Goal: Information Seeking & Learning: Understand process/instructions

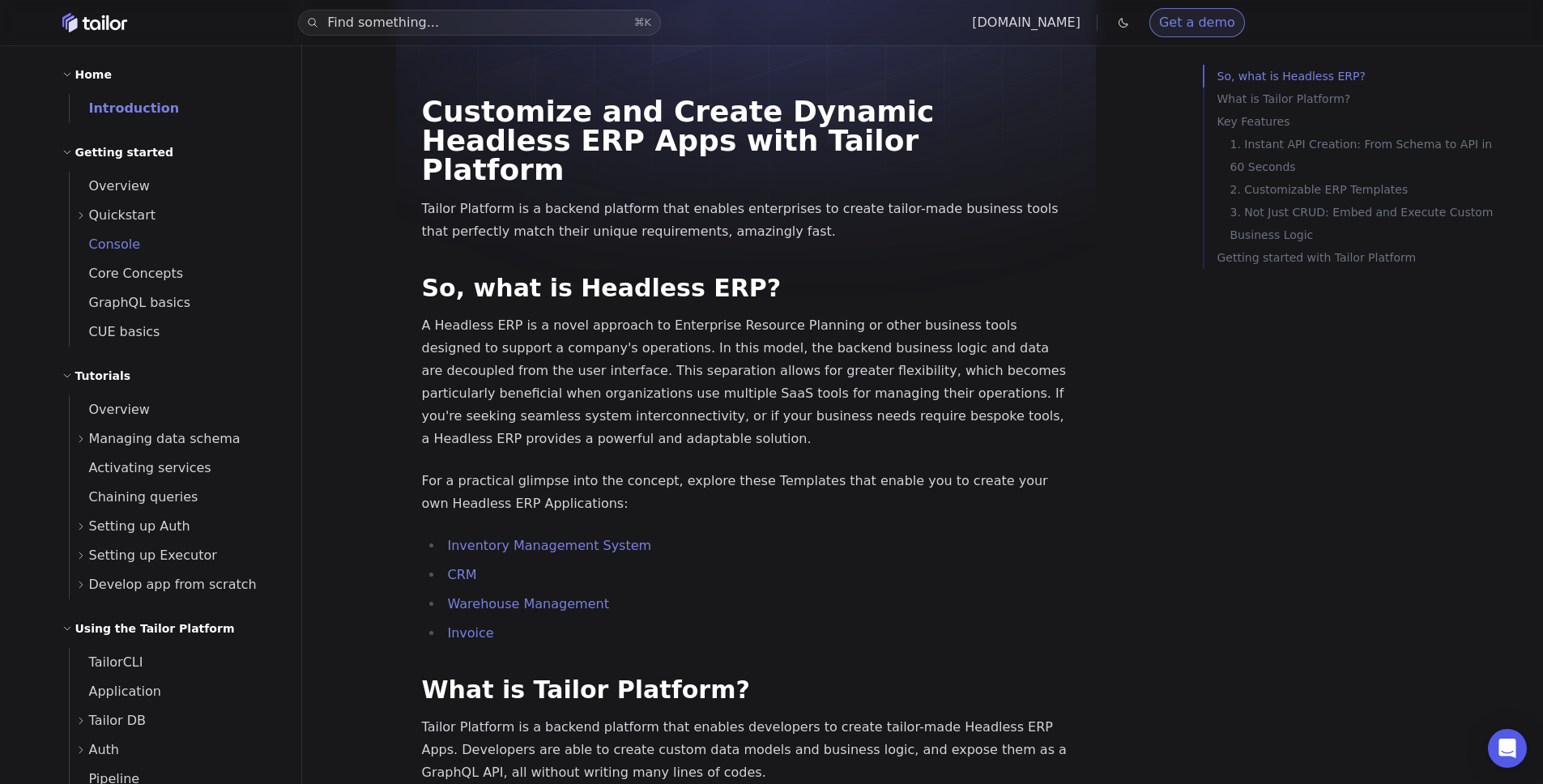
click at [120, 239] on span "Console" at bounding box center [105, 244] width 71 height 15
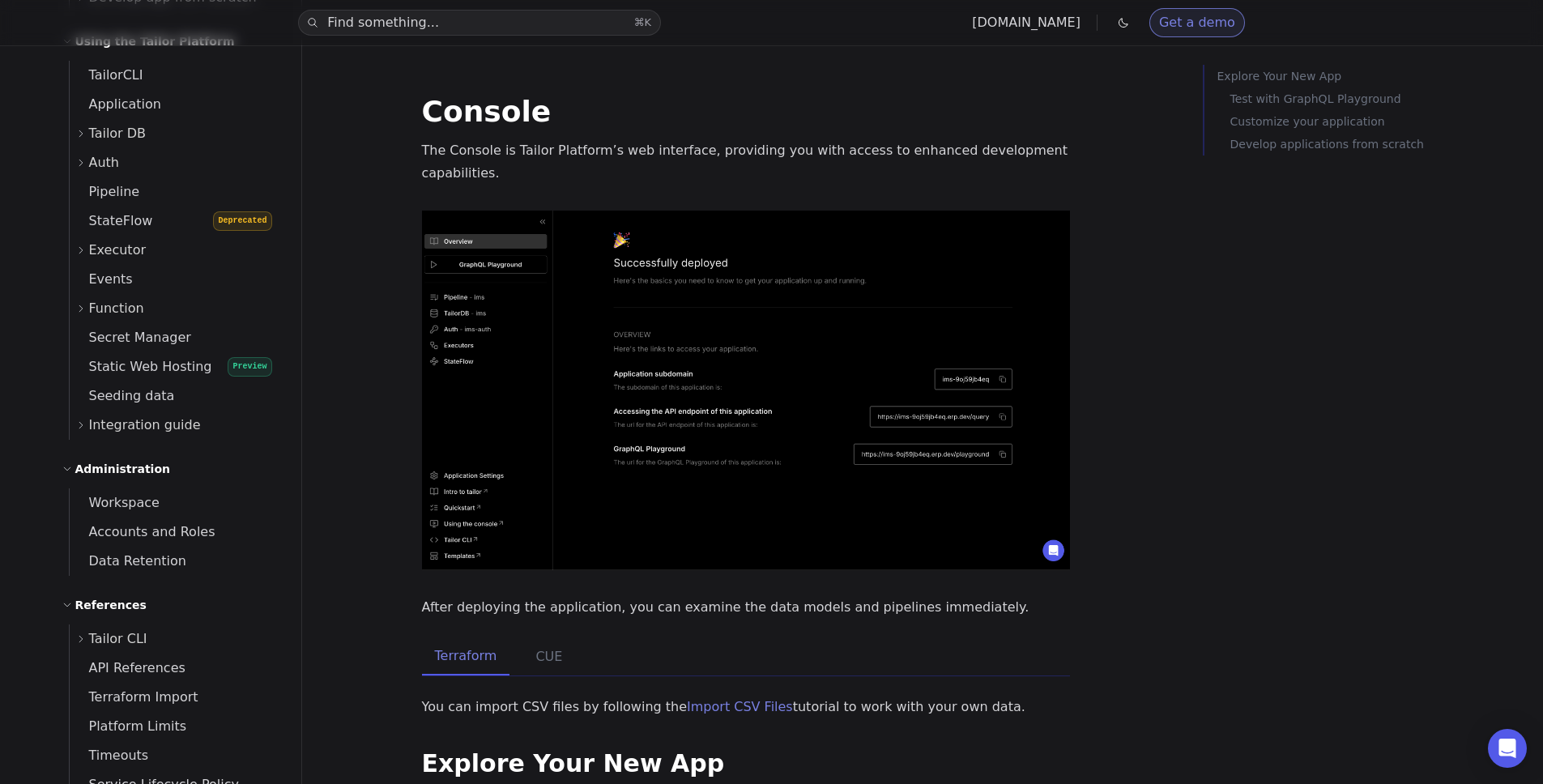
scroll to position [745, 0]
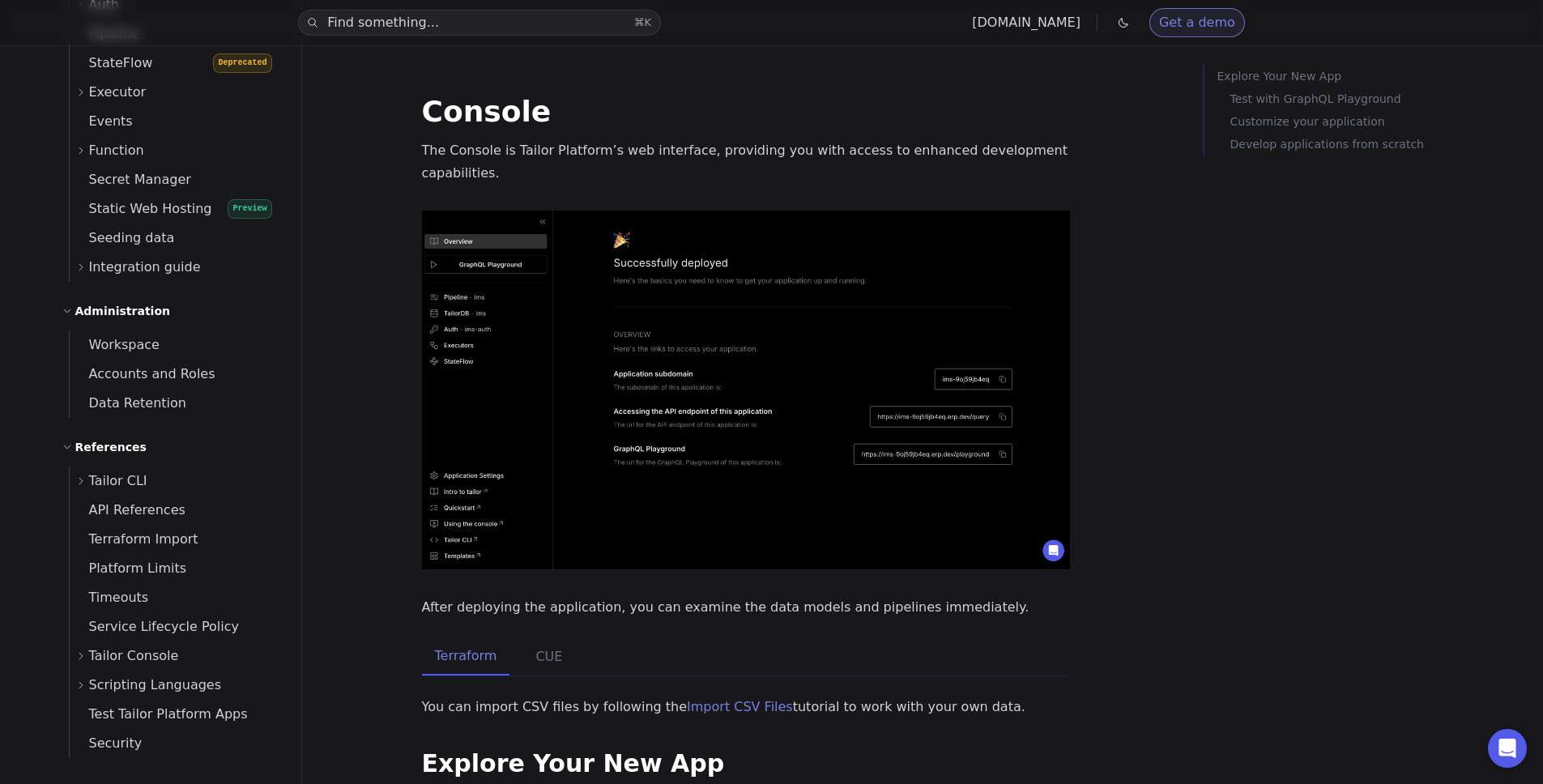
click at [149, 660] on span "Tailor Console" at bounding box center [134, 656] width 90 height 23
click at [155, 687] on span "Pipeline execution logs" at bounding box center [170, 684] width 161 height 15
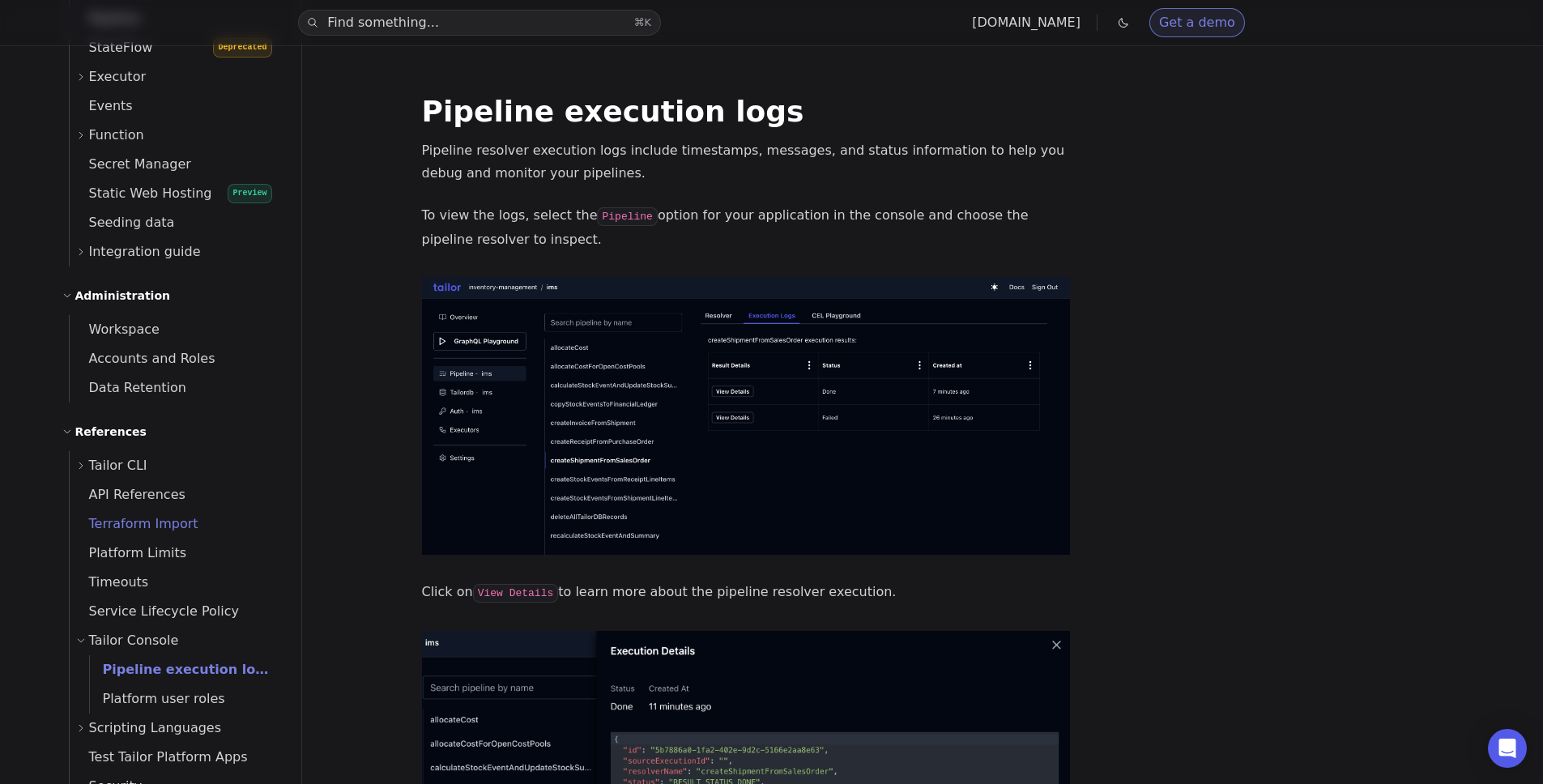
scroll to position [803, 0]
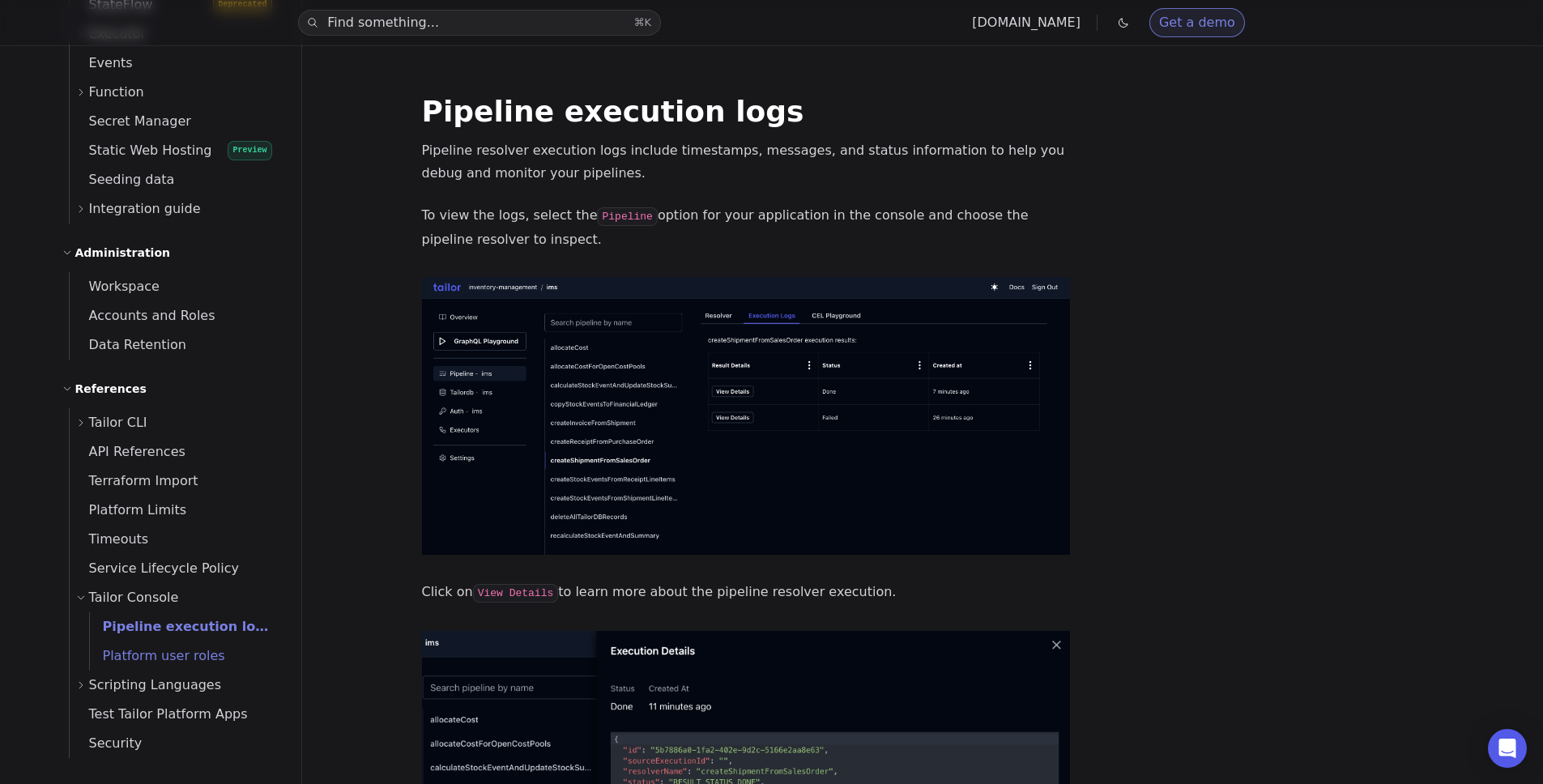
click at [198, 653] on span "Platform user roles" at bounding box center [157, 656] width 135 height 15
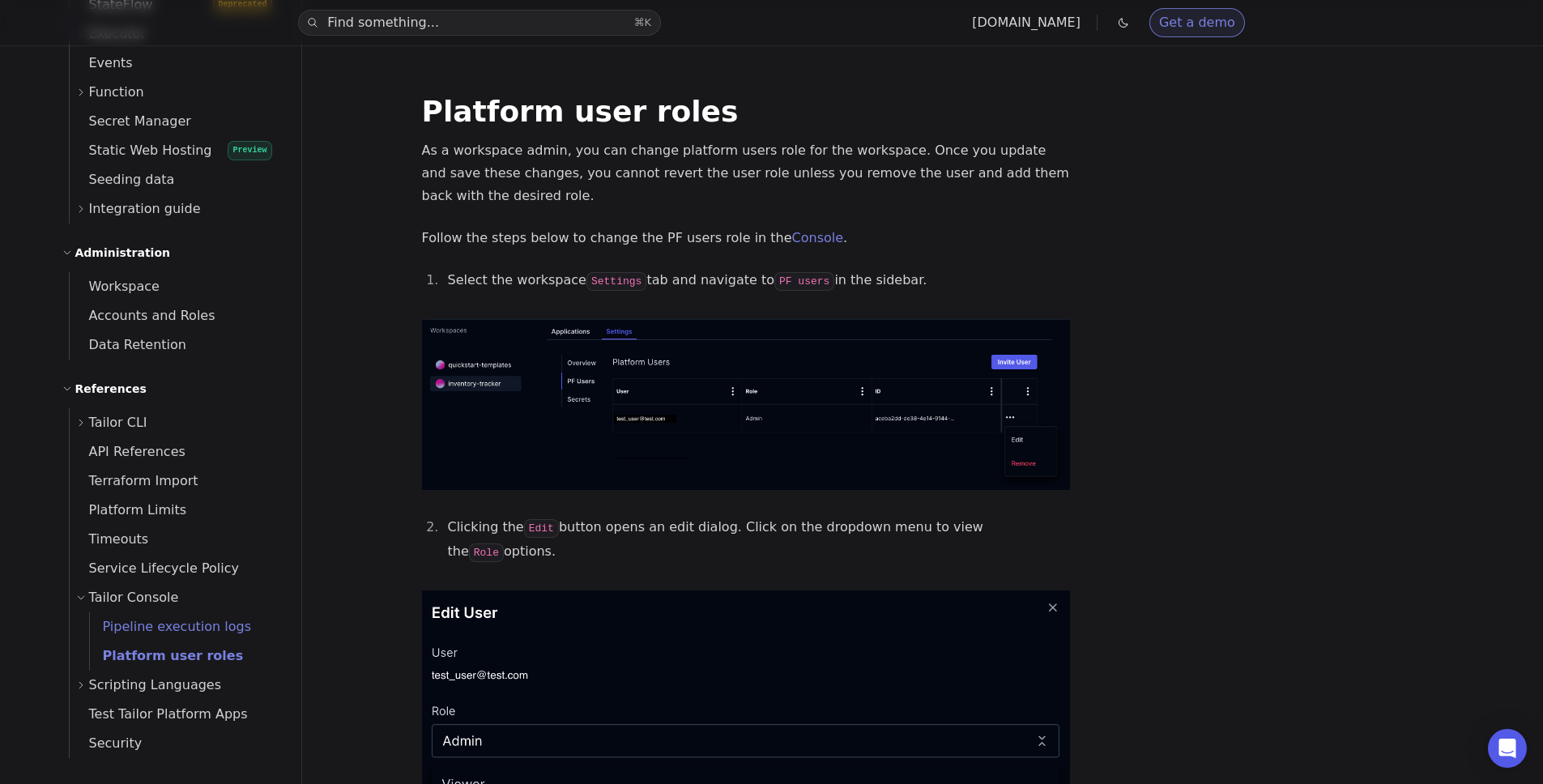
click at [163, 631] on span "Pipeline execution logs" at bounding box center [170, 626] width 161 height 15
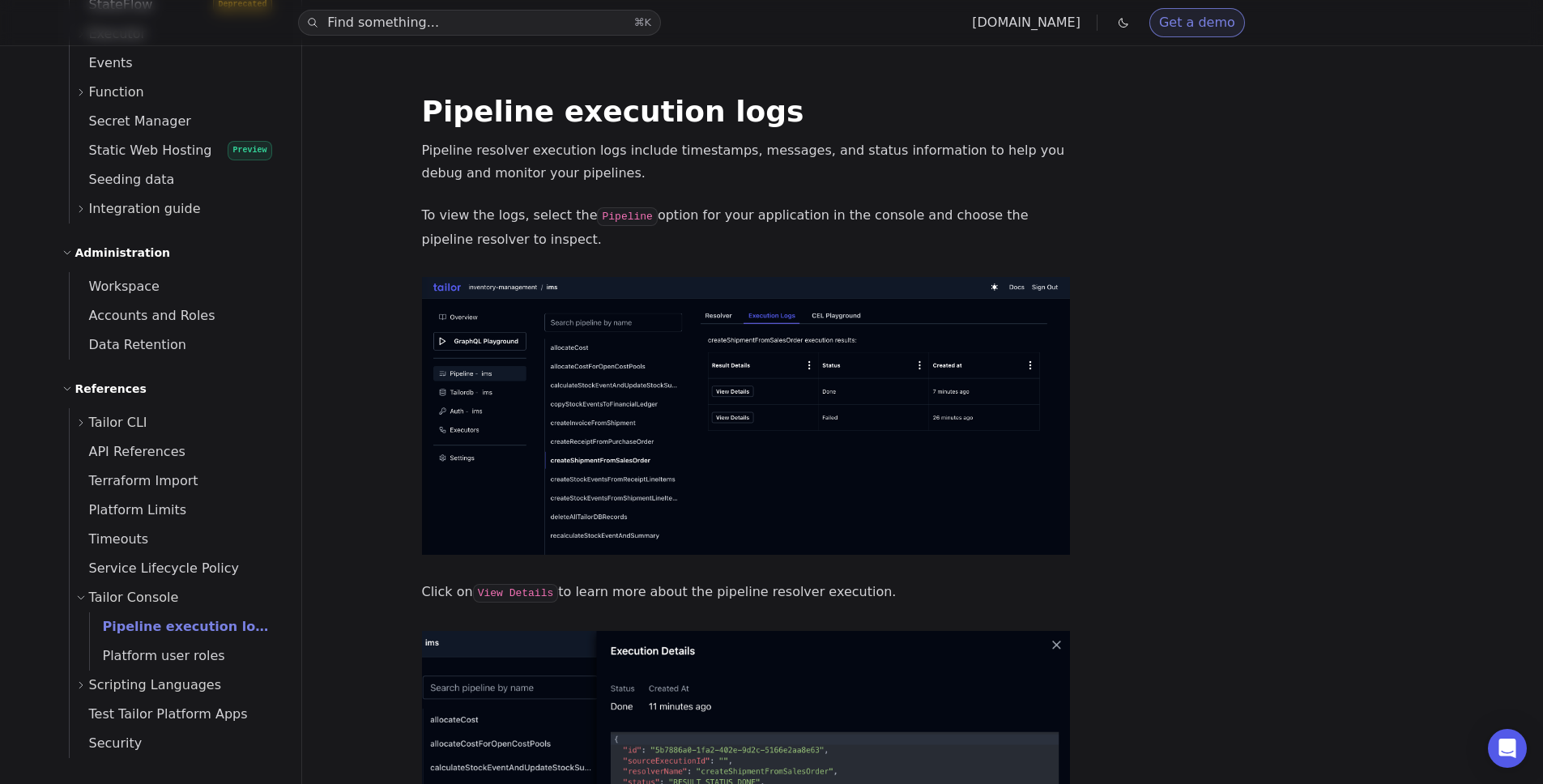
drag, startPoint x: 725, startPoint y: 246, endPoint x: 721, endPoint y: 202, distance: 44.2
click at [721, 202] on div "Pipeline execution logs Pipeline resolver execution logs include timestamps, me…" at bounding box center [746, 621] width 648 height 1049
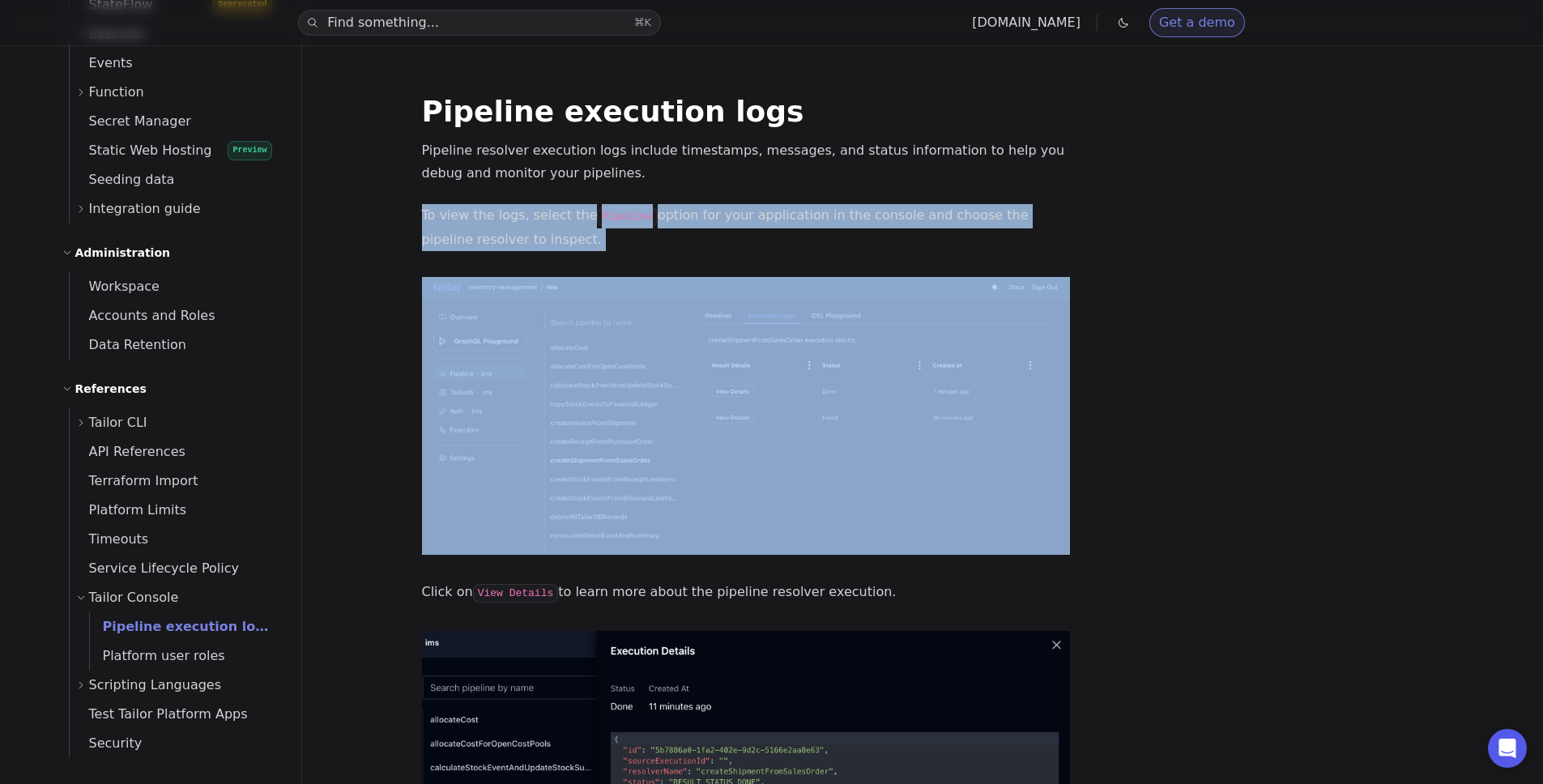
drag, startPoint x: 721, startPoint y: 202, endPoint x: 719, endPoint y: 229, distance: 27.1
click at [719, 229] on div "Pipeline execution logs Pipeline resolver execution logs include timestamps, me…" at bounding box center [746, 621] width 648 height 1049
click at [719, 229] on p "To view the logs, select the Pipeline option for your application in the consol…" at bounding box center [746, 227] width 648 height 47
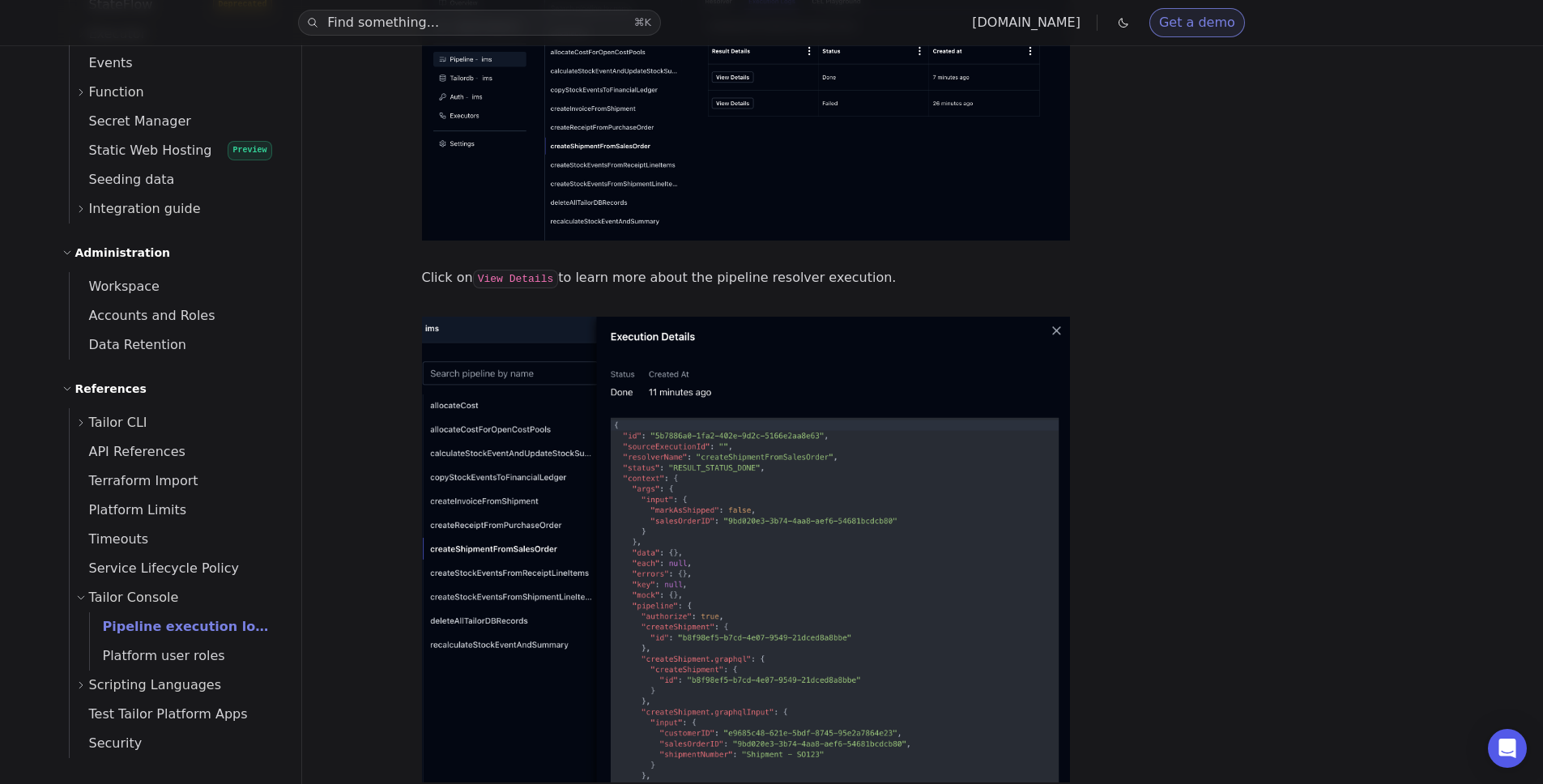
scroll to position [302, 0]
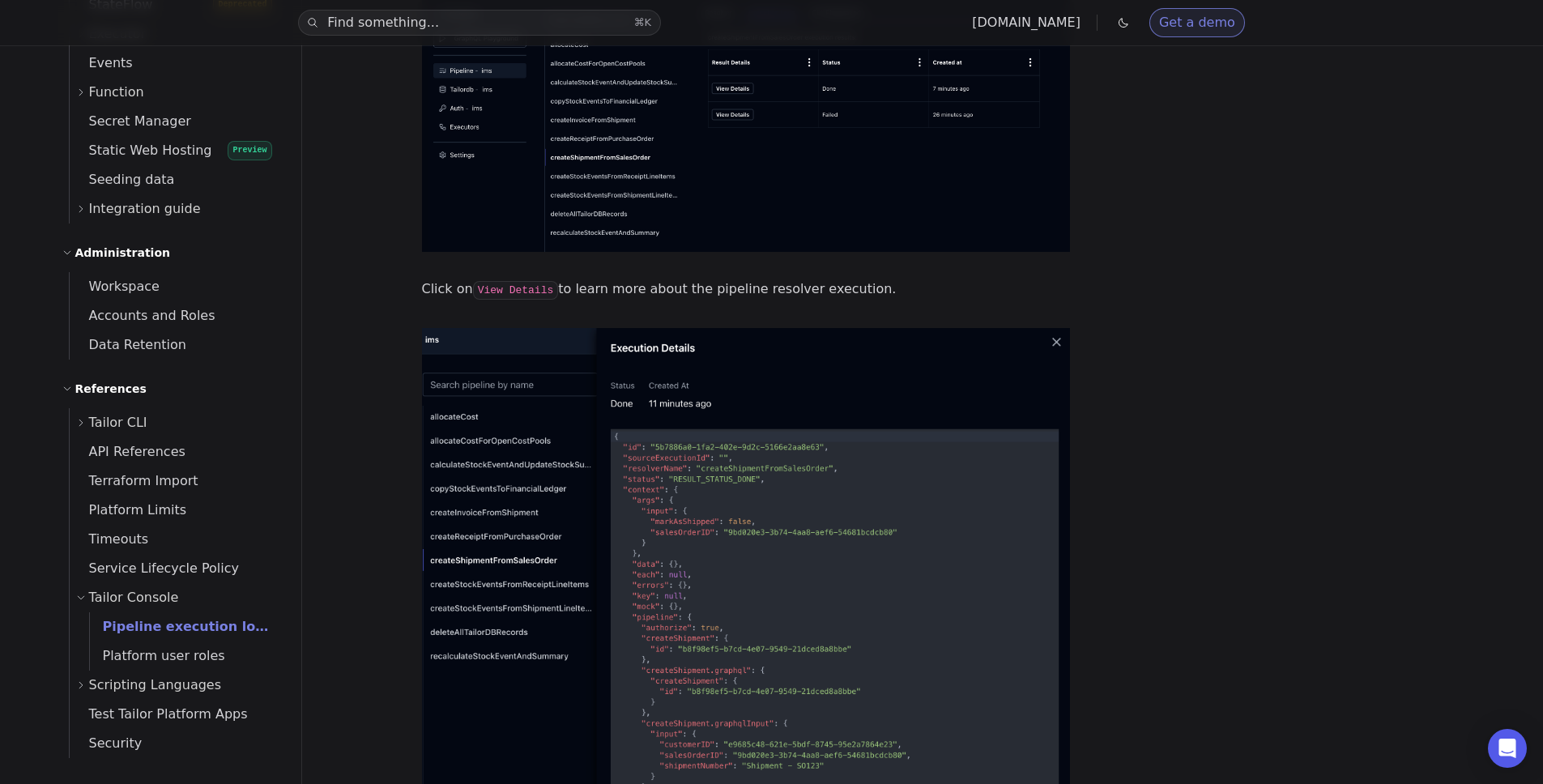
click at [661, 285] on p "Click on View Details to learn more about the pipeline resolver execution." at bounding box center [746, 289] width 648 height 24
click at [639, 306] on div "Pipeline execution logs Pipeline resolver execution logs include timestamps, me…" at bounding box center [746, 319] width 648 height 1049
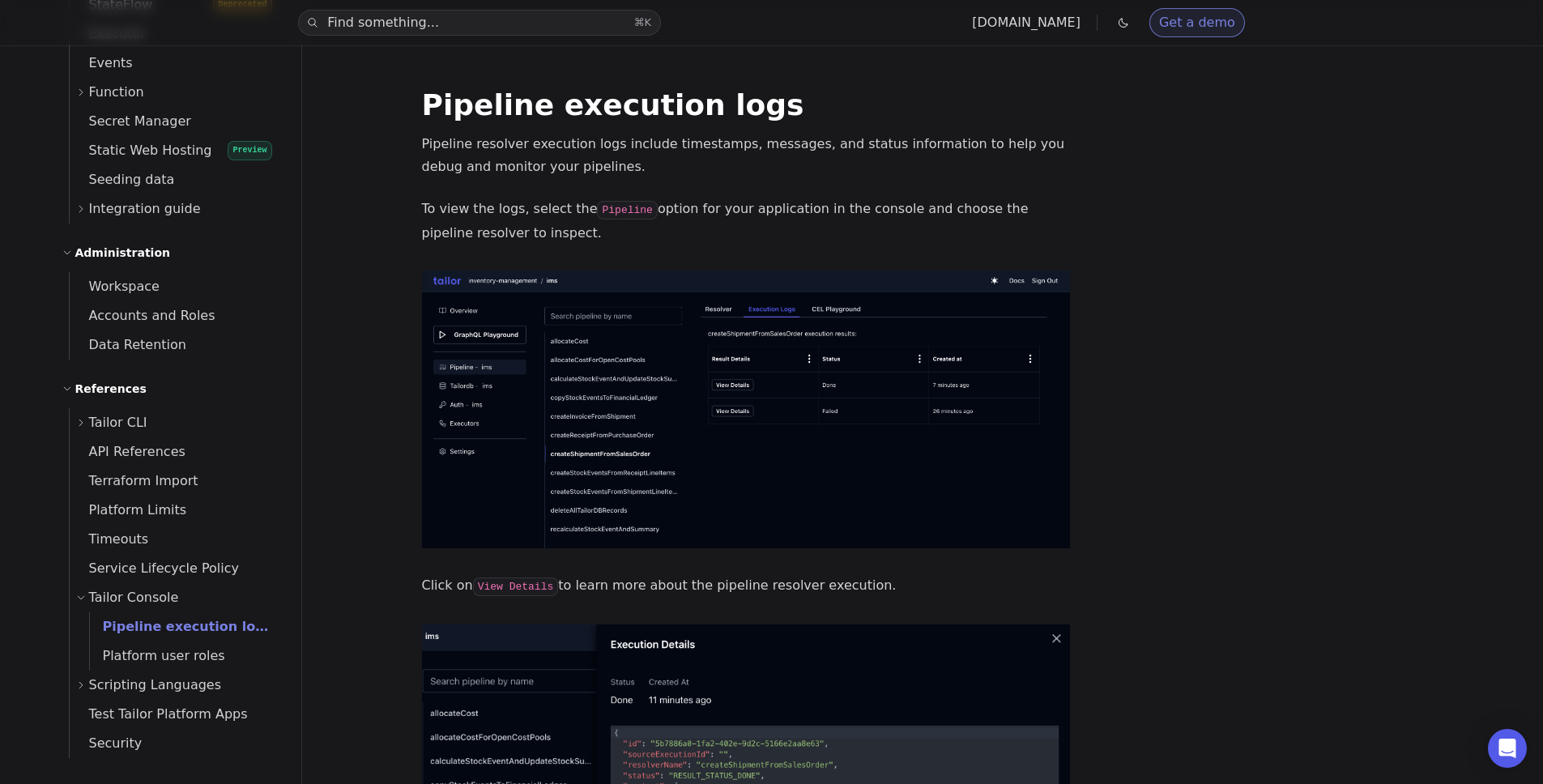
scroll to position [0, 0]
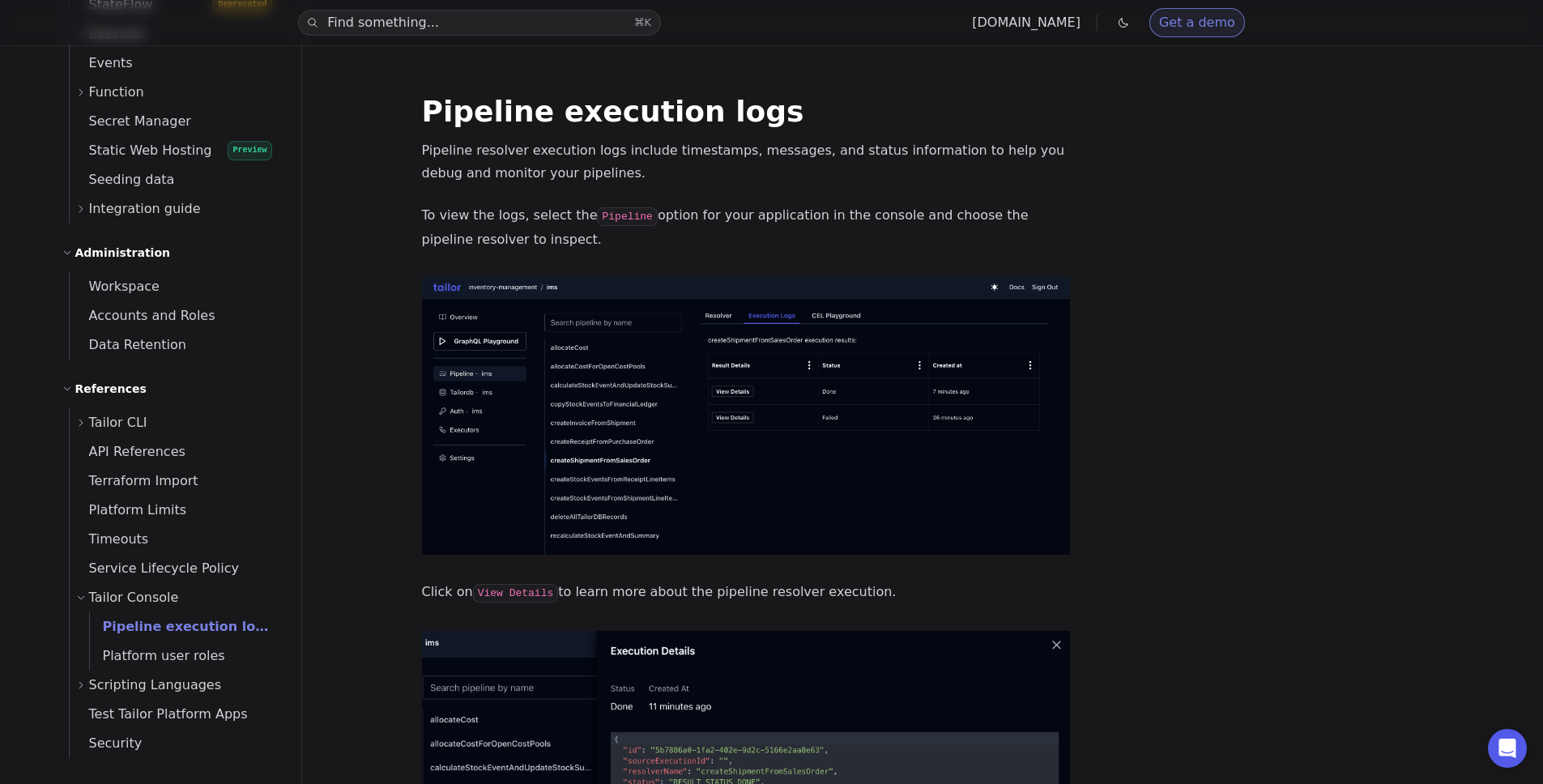
drag, startPoint x: 616, startPoint y: 215, endPoint x: 619, endPoint y: 187, distance: 28.2
click at [619, 187] on div "Pipeline execution logs Pipeline resolver execution logs include timestamps, me…" at bounding box center [746, 621] width 648 height 1049
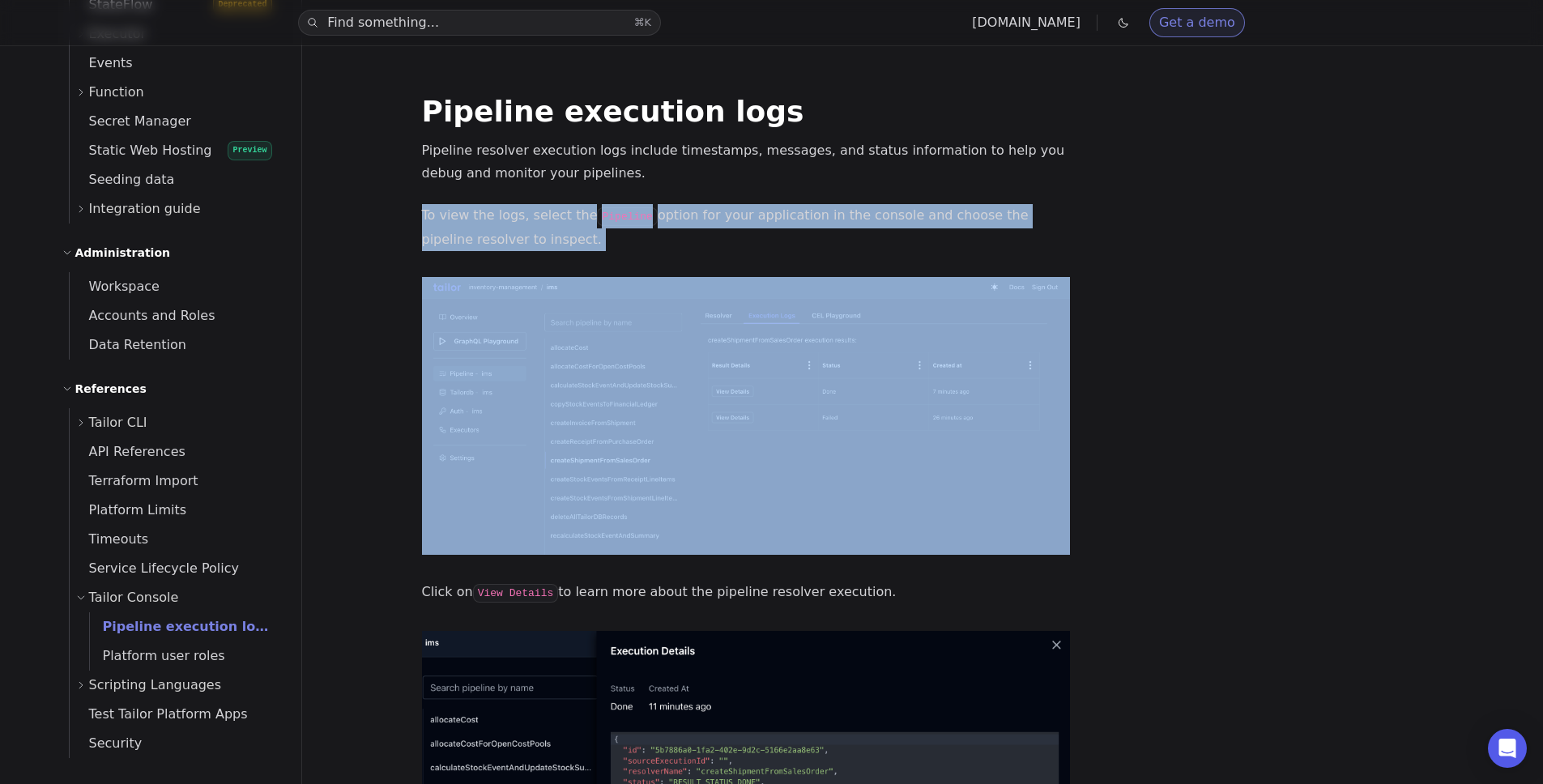
drag, startPoint x: 619, startPoint y: 187, endPoint x: 622, endPoint y: 248, distance: 61.1
click at [622, 248] on div "Pipeline execution logs Pipeline resolver execution logs include timestamps, me…" at bounding box center [746, 621] width 648 height 1049
click at [622, 248] on p "To view the logs, select the Pipeline option for your application in the consol…" at bounding box center [746, 227] width 648 height 47
drag, startPoint x: 622, startPoint y: 248, endPoint x: 629, endPoint y: 179, distance: 69.4
click at [629, 179] on div "Pipeline execution logs Pipeline resolver execution logs include timestamps, me…" at bounding box center [746, 621] width 648 height 1049
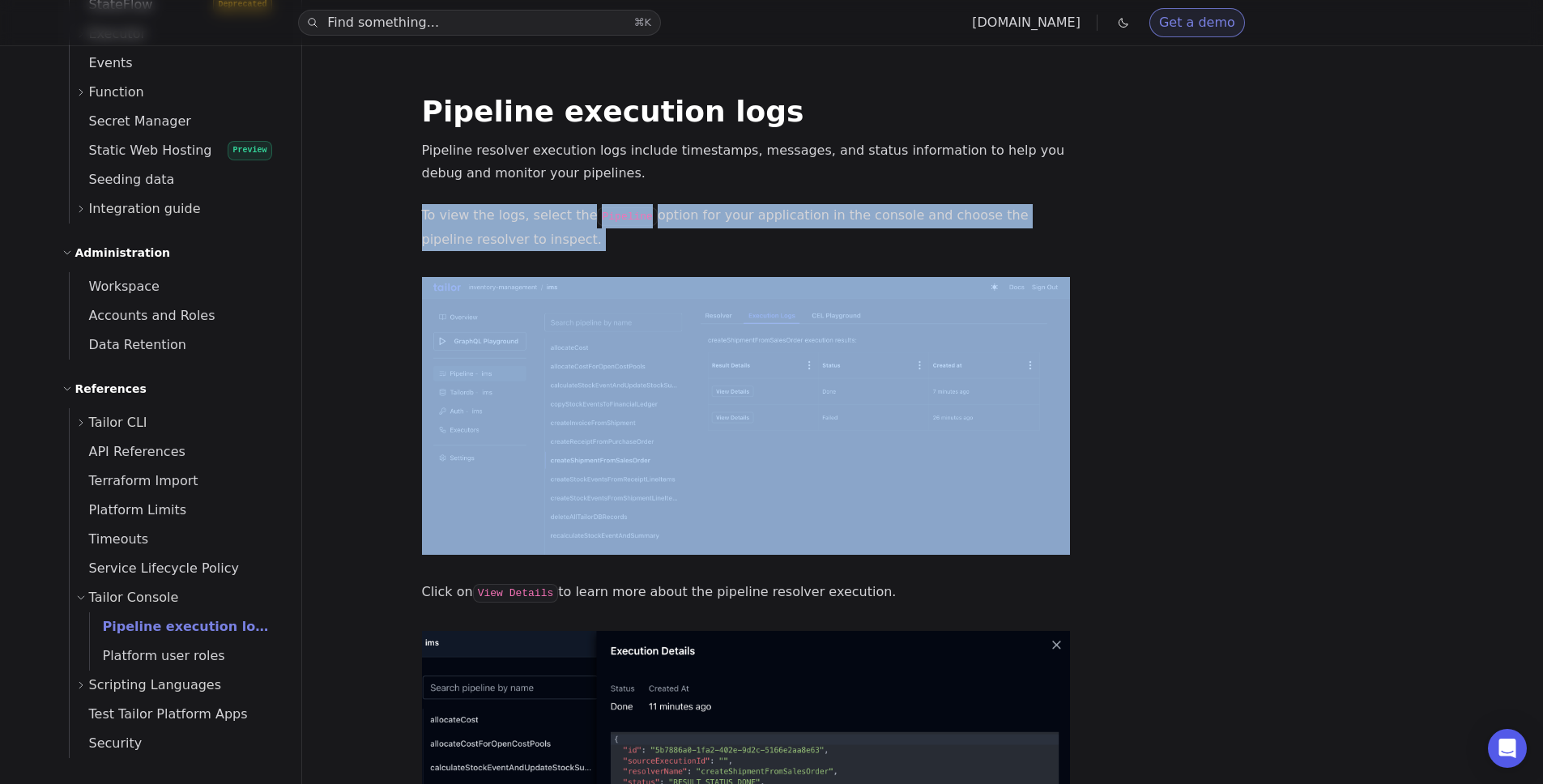
click at [629, 179] on p "Pipeline resolver execution logs include timestamps, messages, and status infor…" at bounding box center [746, 161] width 648 height 45
drag, startPoint x: 629, startPoint y: 179, endPoint x: 624, endPoint y: 237, distance: 58.2
click at [624, 237] on div "Pipeline execution logs Pipeline resolver execution logs include timestamps, me…" at bounding box center [746, 621] width 648 height 1049
click at [624, 237] on p "To view the logs, select the Pipeline option for your application in the consol…" at bounding box center [746, 227] width 648 height 47
drag, startPoint x: 624, startPoint y: 237, endPoint x: 623, endPoint y: 176, distance: 61.0
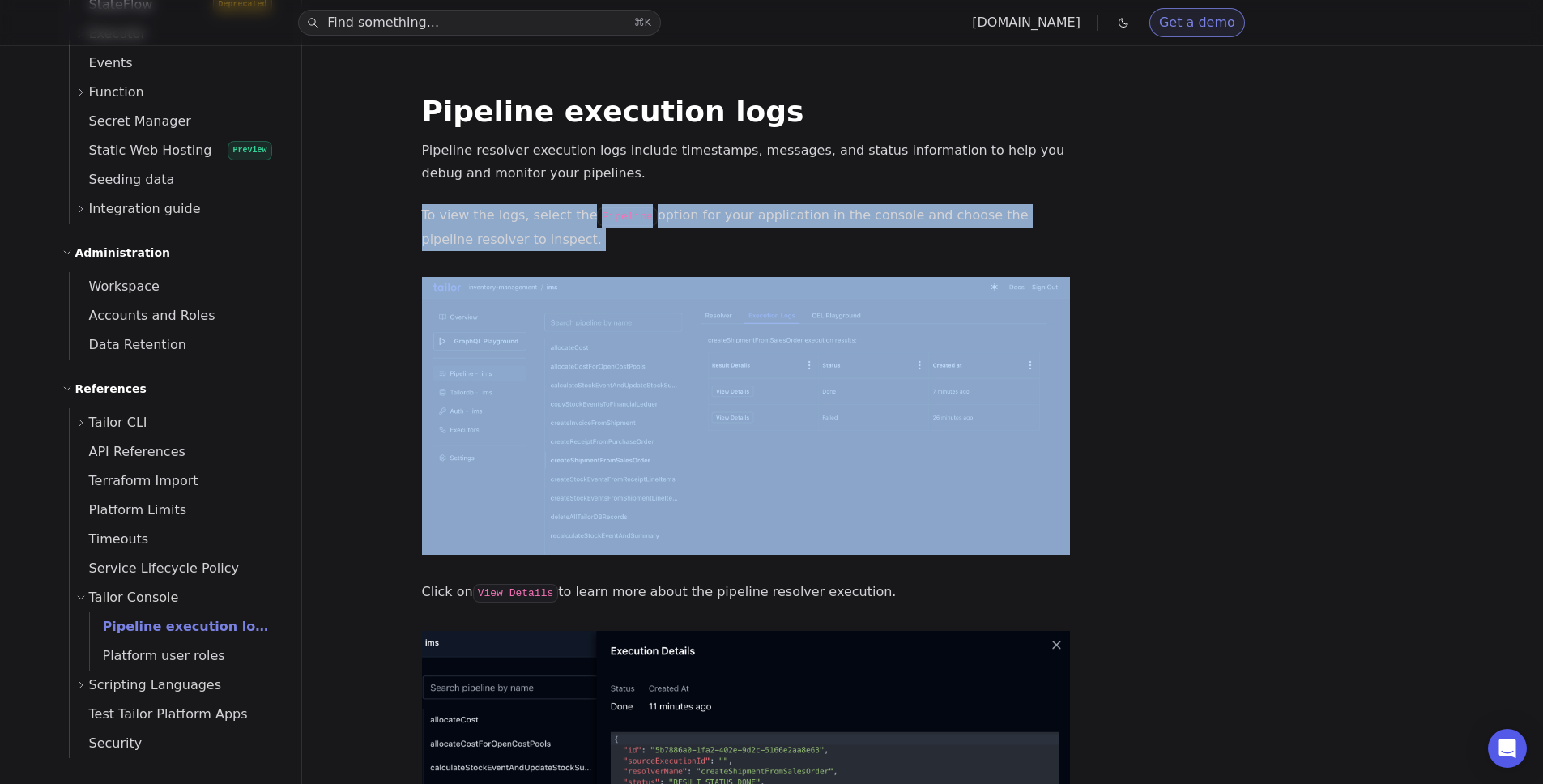
click at [623, 176] on div "Pipeline execution logs Pipeline resolver execution logs include timestamps, me…" at bounding box center [746, 621] width 648 height 1049
click at [623, 176] on p "Pipeline resolver execution logs include timestamps, messages, and status infor…" at bounding box center [746, 161] width 648 height 45
drag, startPoint x: 623, startPoint y: 176, endPoint x: 618, endPoint y: 236, distance: 60.2
click at [618, 236] on div "Pipeline execution logs Pipeline resolver execution logs include timestamps, me…" at bounding box center [746, 621] width 648 height 1049
click at [618, 236] on p "To view the logs, select the Pipeline option for your application in the consol…" at bounding box center [746, 227] width 648 height 47
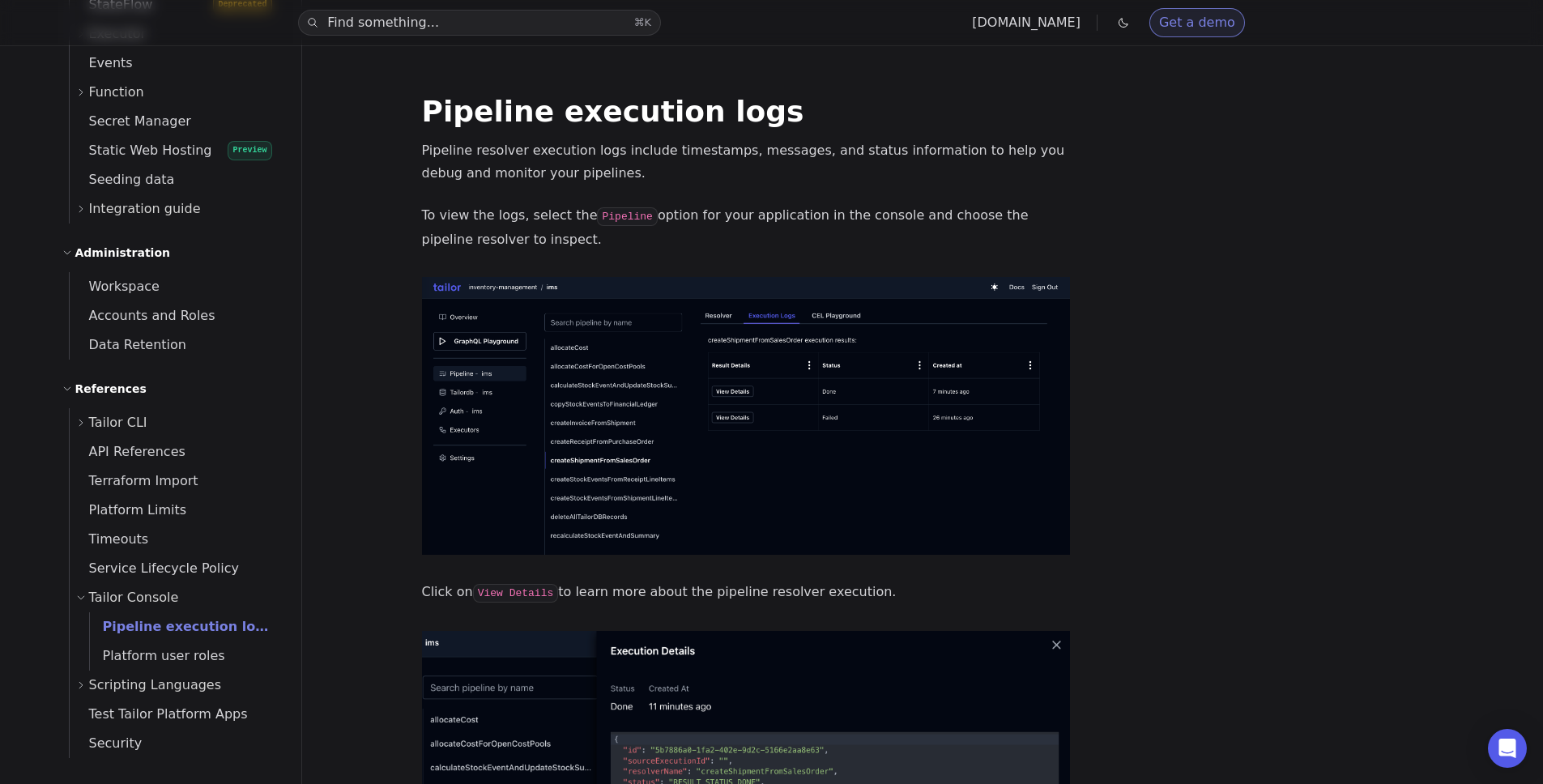
click at [455, 8] on div "Find something... ⌘ K [DOMAIN_NAME] Get a demo" at bounding box center [771, 22] width 1543 height 45
click at [454, 18] on button "Find something... ⌘ K" at bounding box center [479, 22] width 363 height 26
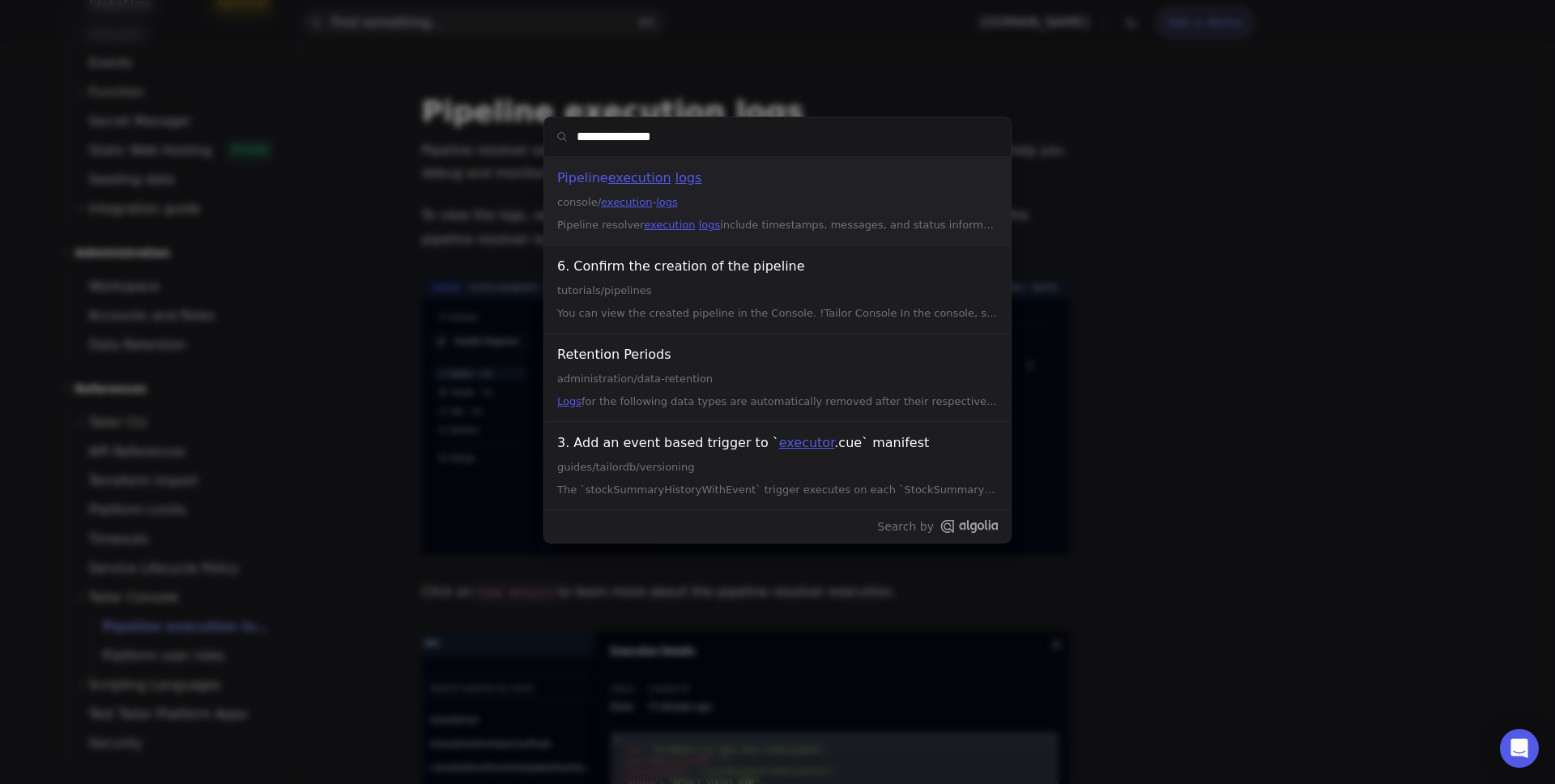
type input "**********"
click at [464, 229] on div "**********" at bounding box center [778, 392] width 1555 height 784
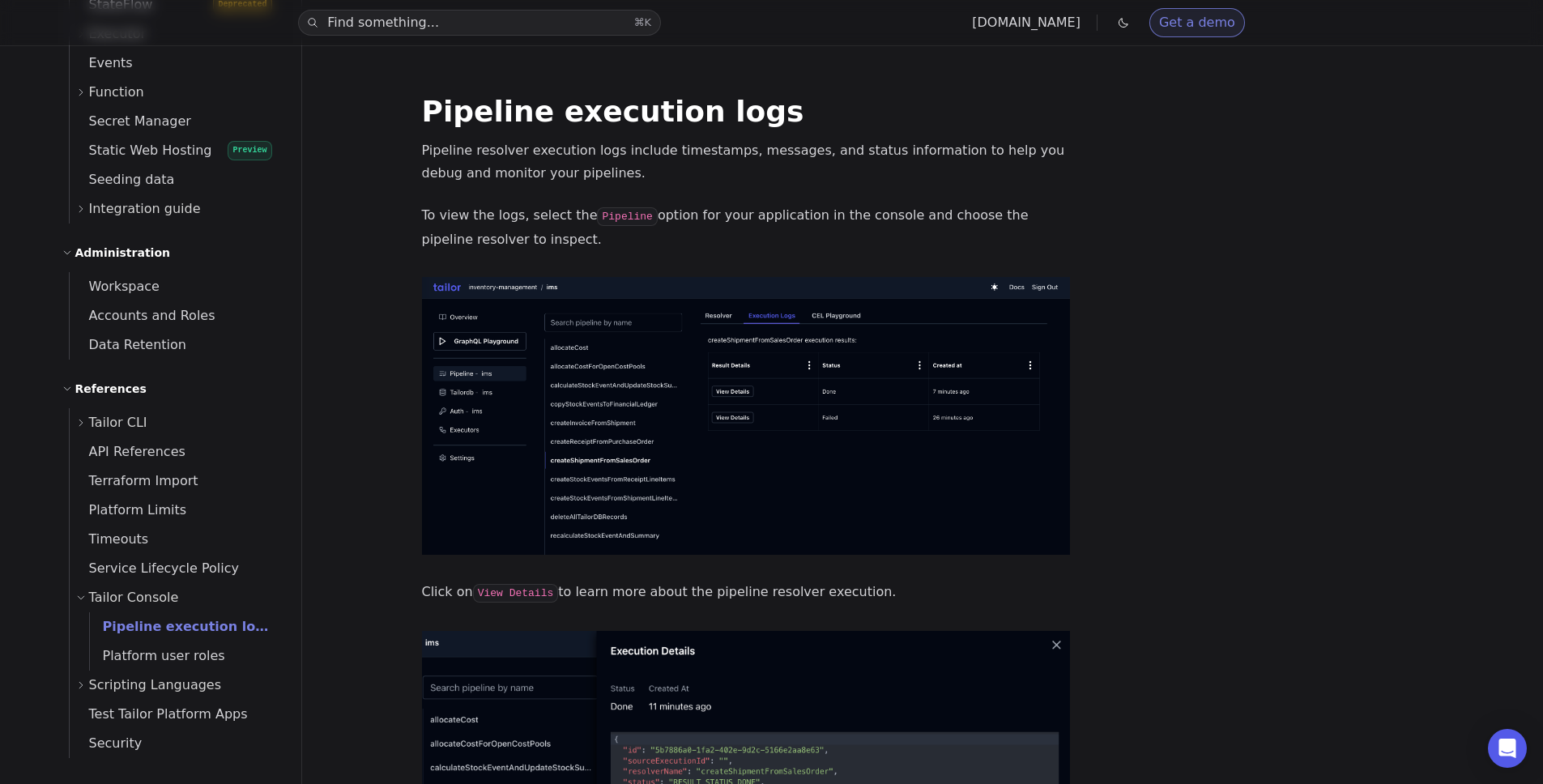
click at [483, 229] on p "To view the logs, select the Pipeline option for your application in the consol…" at bounding box center [746, 227] width 648 height 47
drag, startPoint x: 821, startPoint y: 234, endPoint x: 806, endPoint y: 186, distance: 50.3
click at [806, 186] on div "Pipeline execution logs Pipeline resolver execution logs include timestamps, me…" at bounding box center [746, 621] width 648 height 1049
click at [193, 651] on span "Platform user roles" at bounding box center [157, 656] width 135 height 15
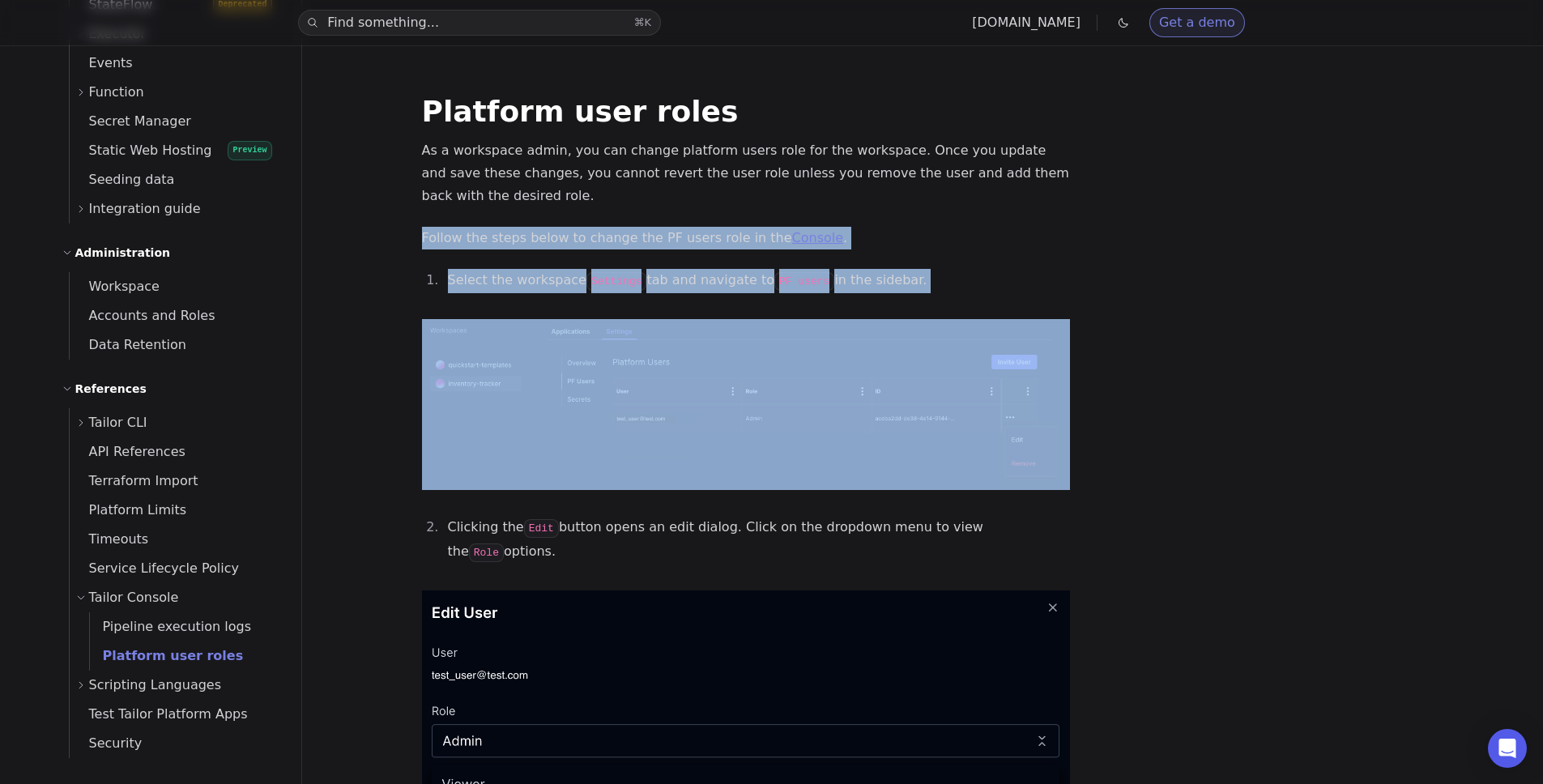
drag, startPoint x: 824, startPoint y: 299, endPoint x: 818, endPoint y: 202, distance: 97.2
click at [818, 202] on div "Platform user roles As a workspace admin, you can change platform users role fo…" at bounding box center [746, 664] width 648 height 1136
click at [818, 202] on p "As a workspace admin, you can change platform users role for the workspace. Onc…" at bounding box center [746, 172] width 648 height 68
drag, startPoint x: 818, startPoint y: 202, endPoint x: 818, endPoint y: 295, distance: 93.0
click at [818, 295] on div "Platform user roles As a workspace admin, you can change platform users role fo…" at bounding box center [746, 664] width 648 height 1136
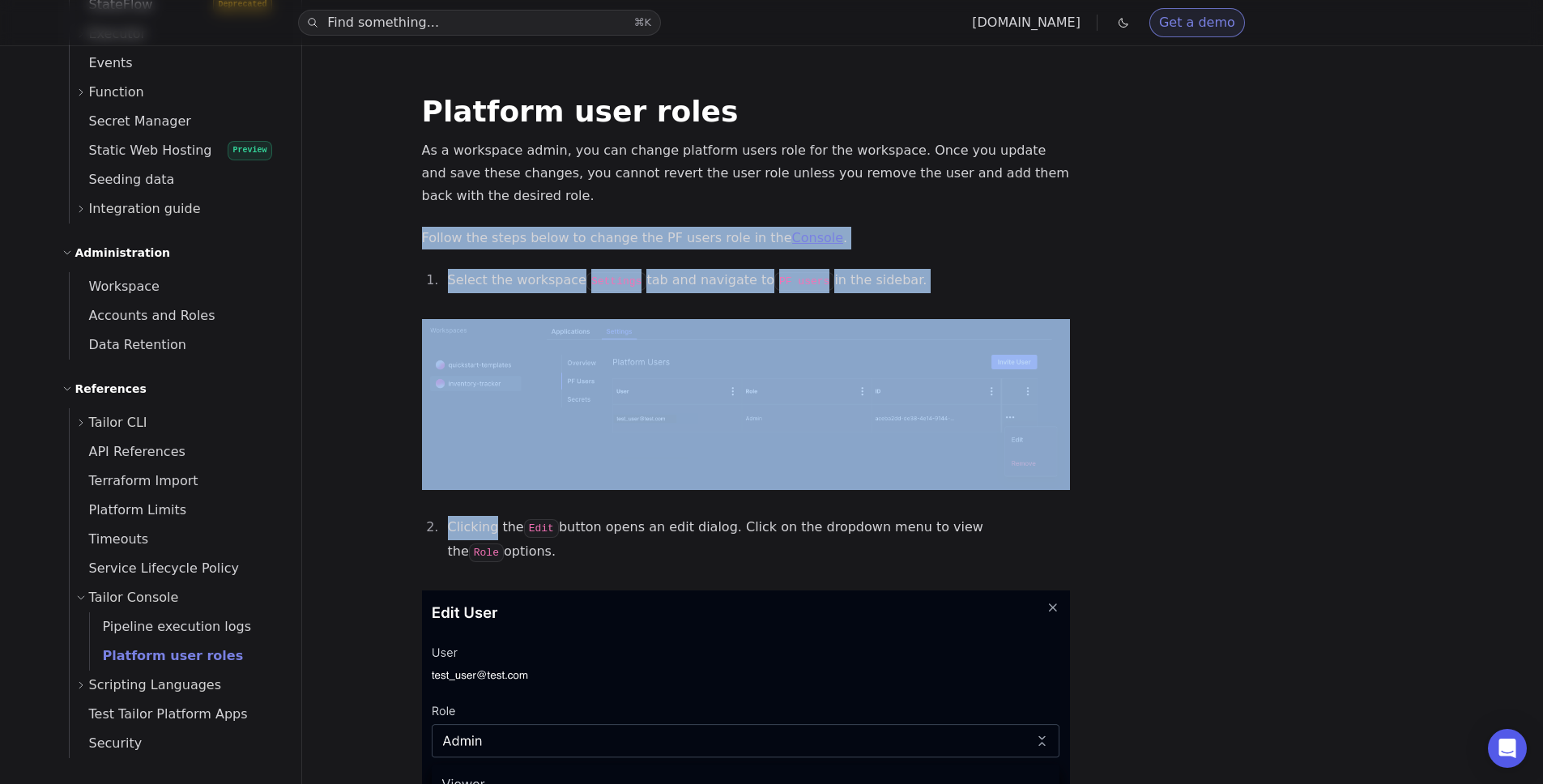
click at [818, 295] on div "Platform user roles As a workspace admin, you can change platform users role fo…" at bounding box center [746, 664] width 648 height 1136
drag, startPoint x: 809, startPoint y: 301, endPoint x: 784, endPoint y: 213, distance: 91.5
click at [784, 213] on div "Platform user roles As a workspace admin, you can change platform users role fo…" at bounding box center [746, 664] width 648 height 1136
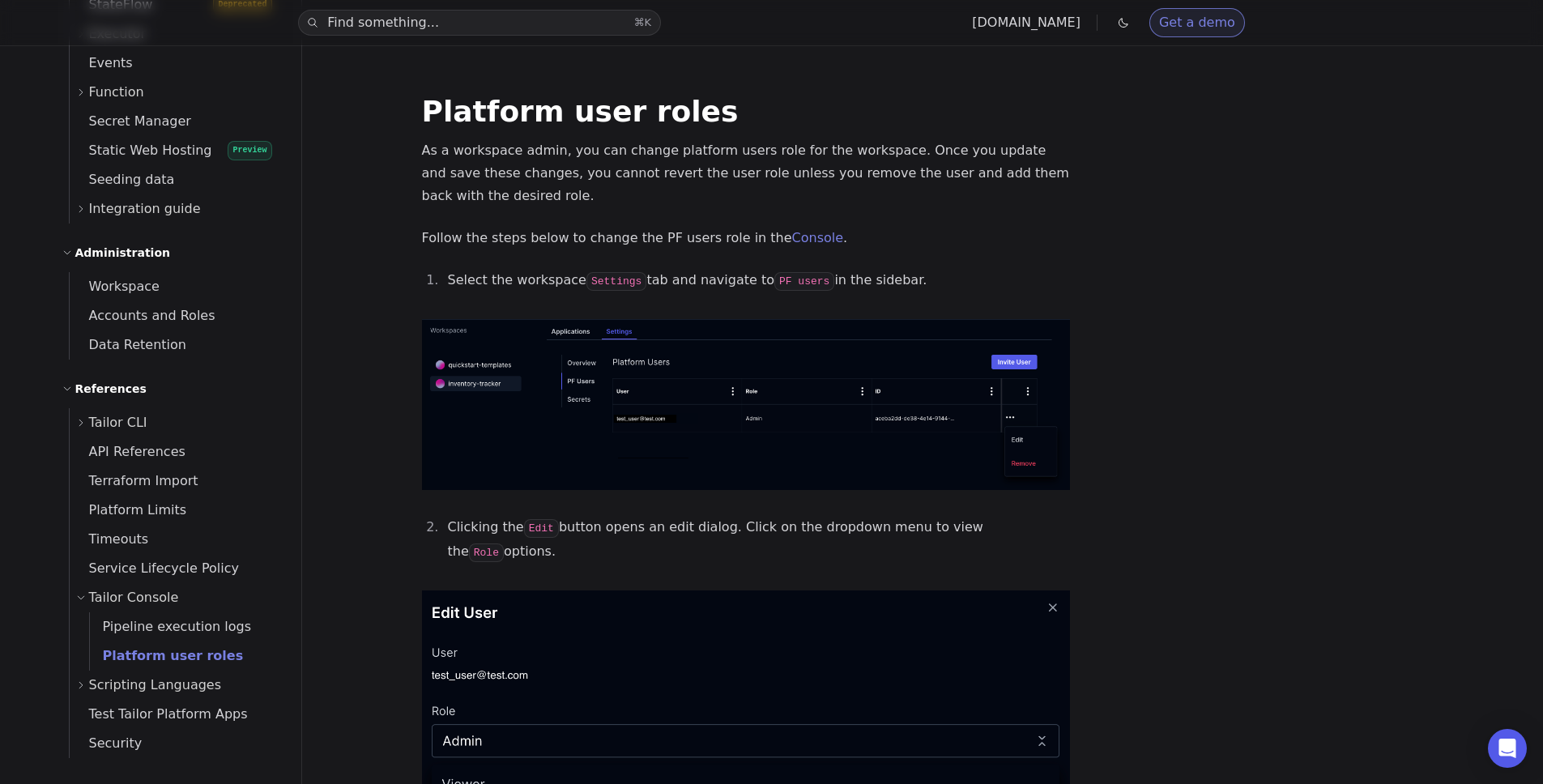
click at [591, 199] on p "As a workspace admin, you can change platform users role for the workspace. Onc…" at bounding box center [746, 172] width 648 height 68
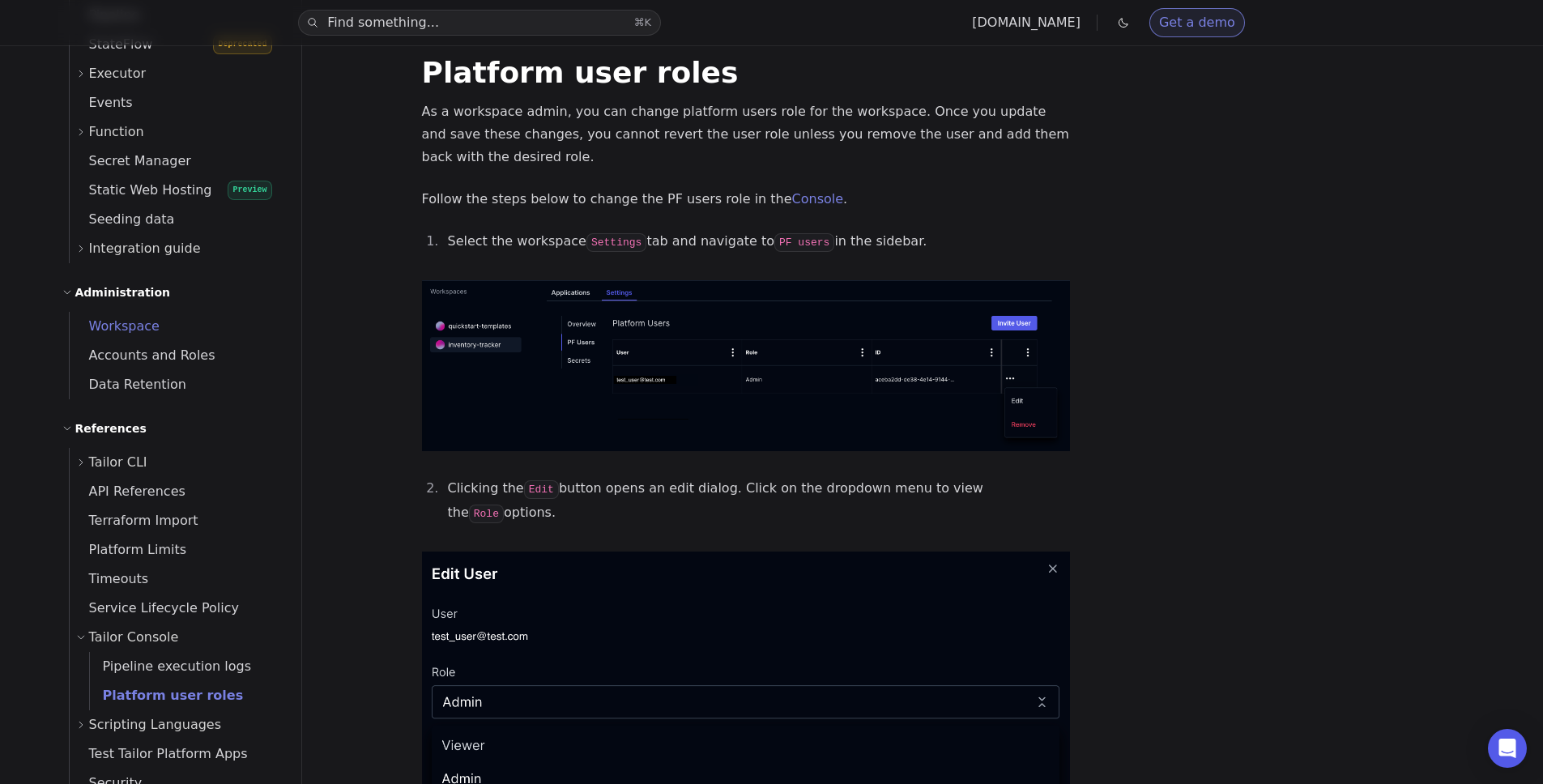
scroll to position [803, 0]
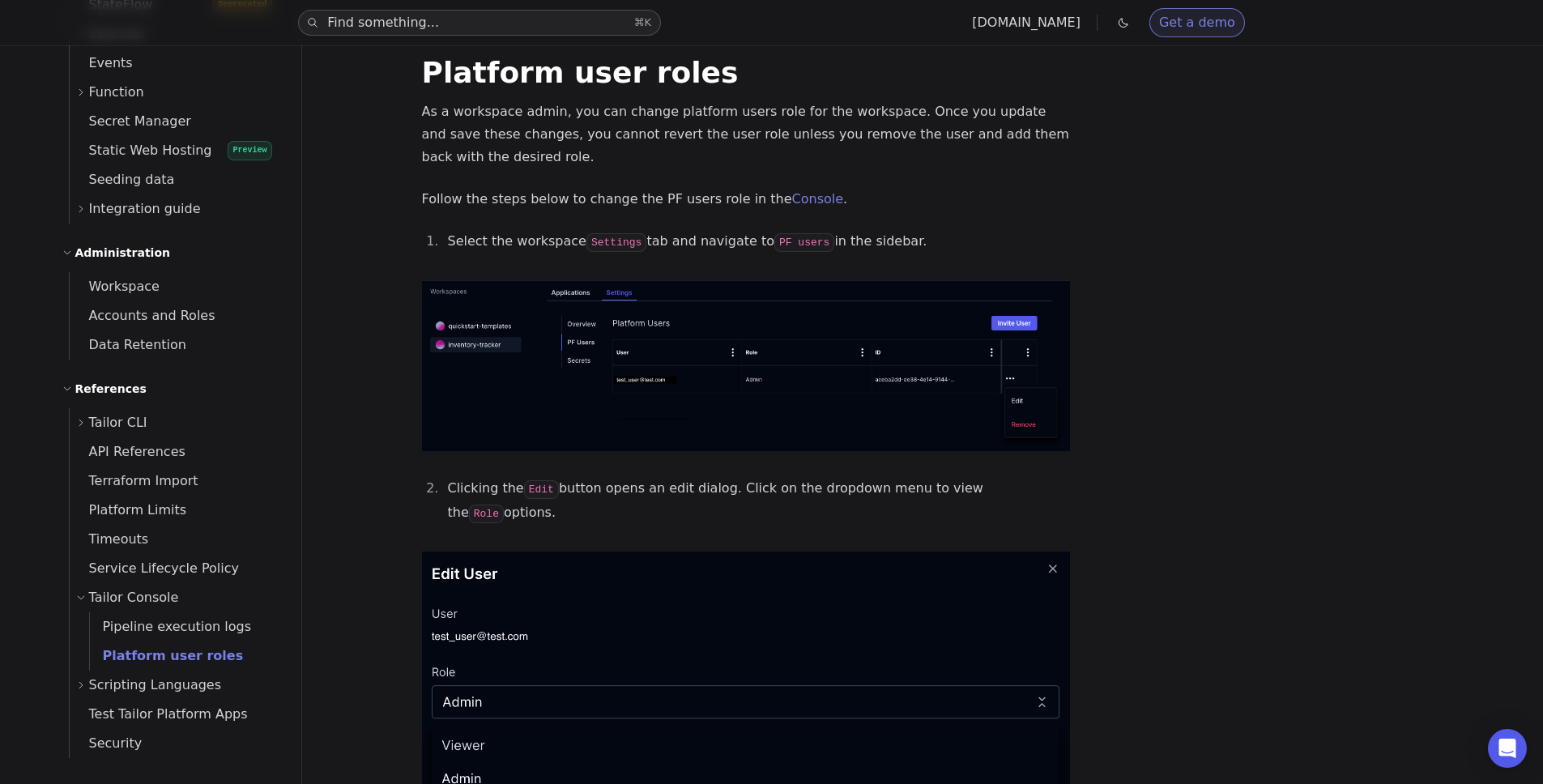
click at [370, 18] on button "Find something... ⌘ K" at bounding box center [479, 22] width 363 height 26
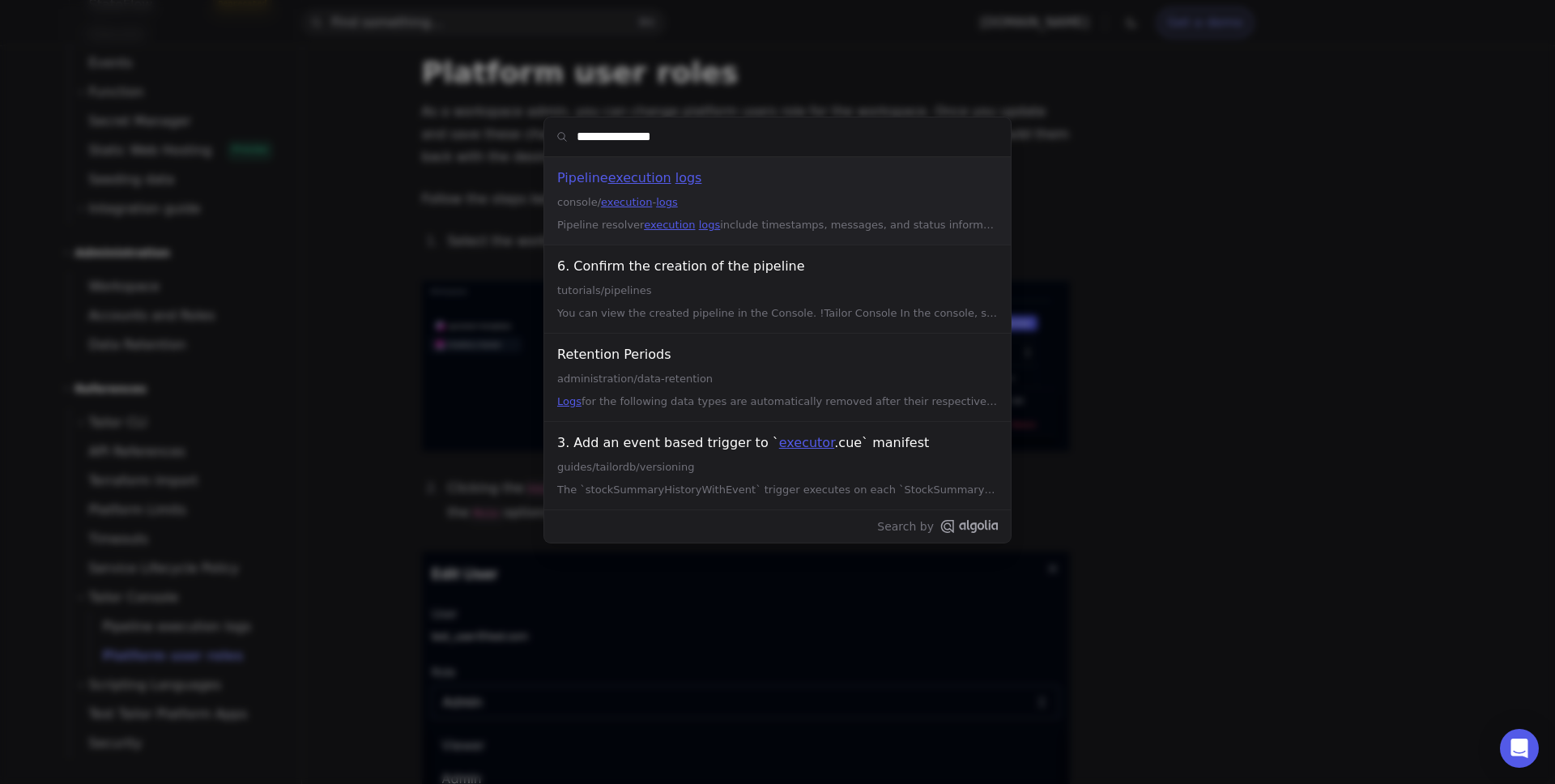
click at [447, 328] on div "**********" at bounding box center [778, 392] width 1555 height 784
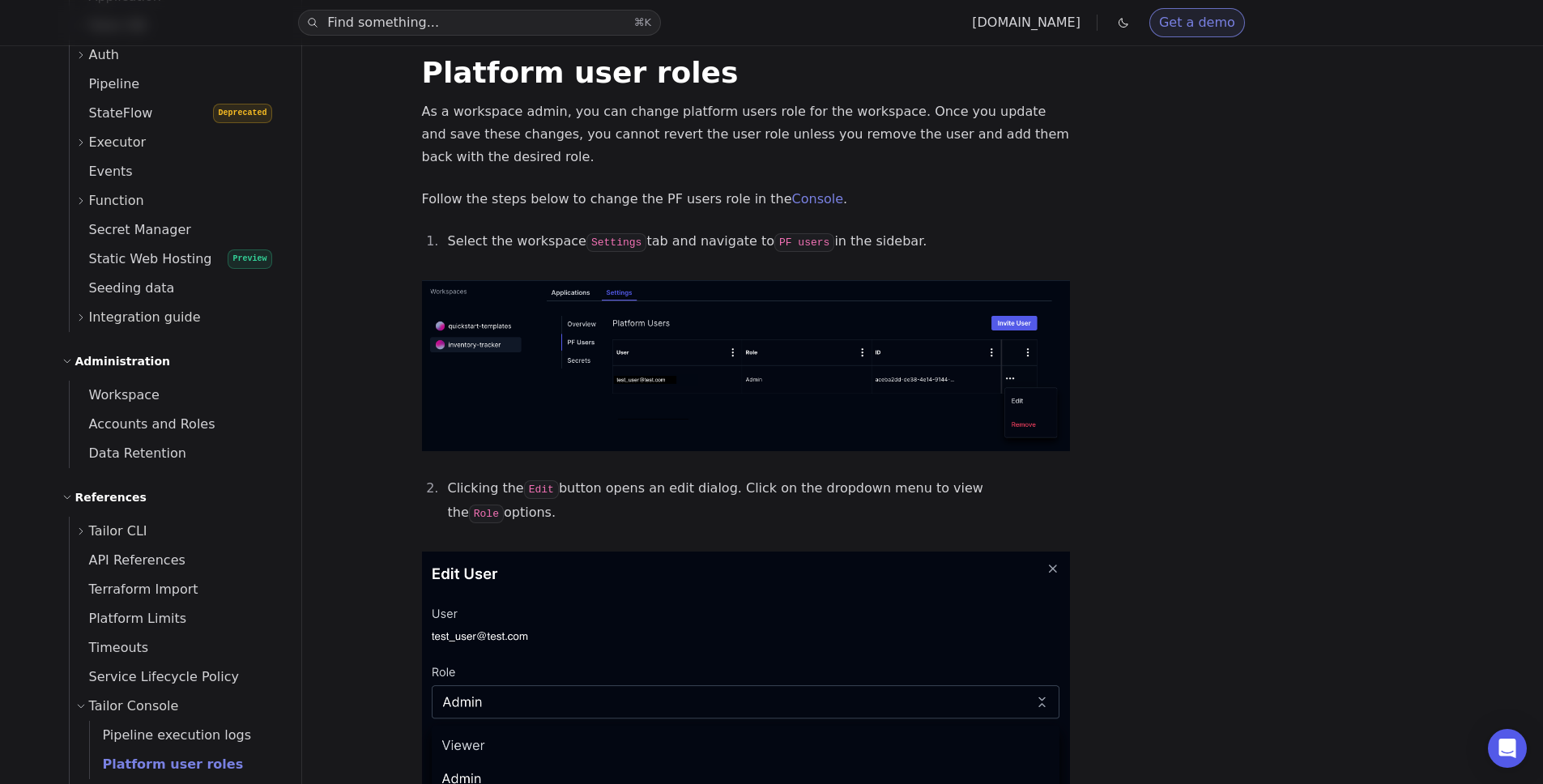
scroll to position [669, 0]
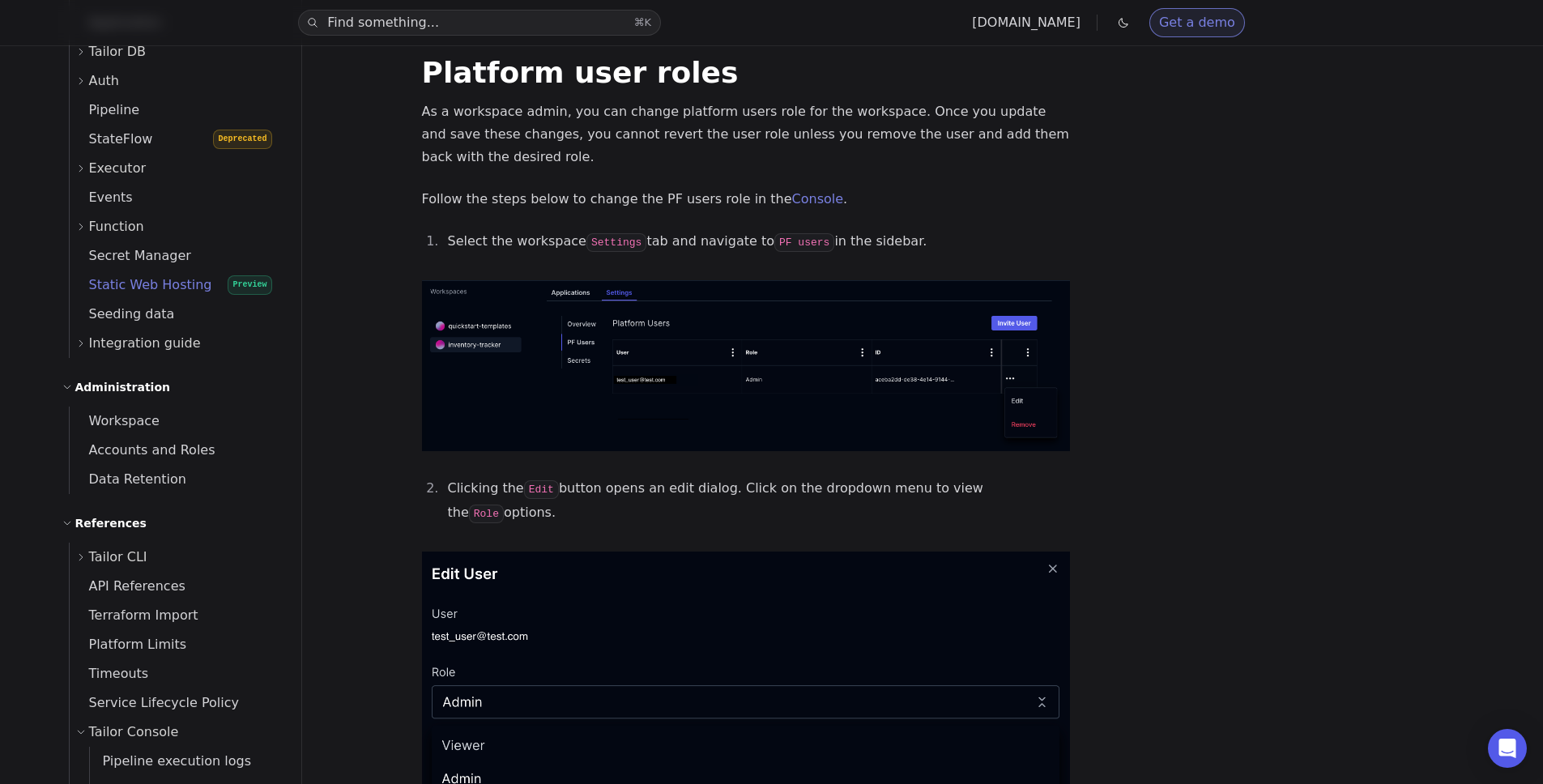
click at [192, 276] on span "Static Web Hosting" at bounding box center [141, 285] width 143 height 23
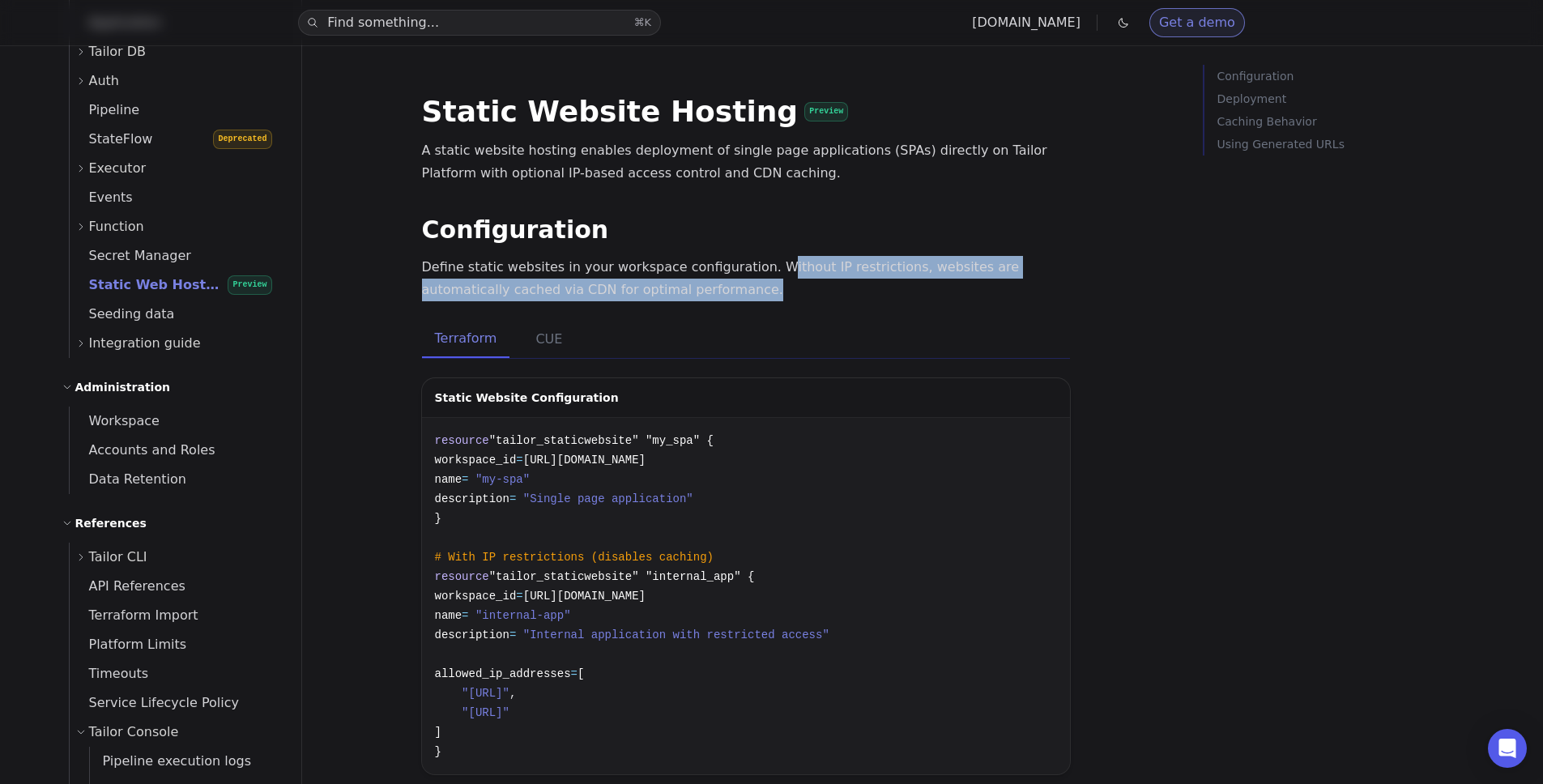
drag, startPoint x: 760, startPoint y: 274, endPoint x: 764, endPoint y: 299, distance: 25.3
click at [764, 299] on p "Define static websites in your workspace configuration. Without IP restrictions…" at bounding box center [746, 278] width 648 height 45
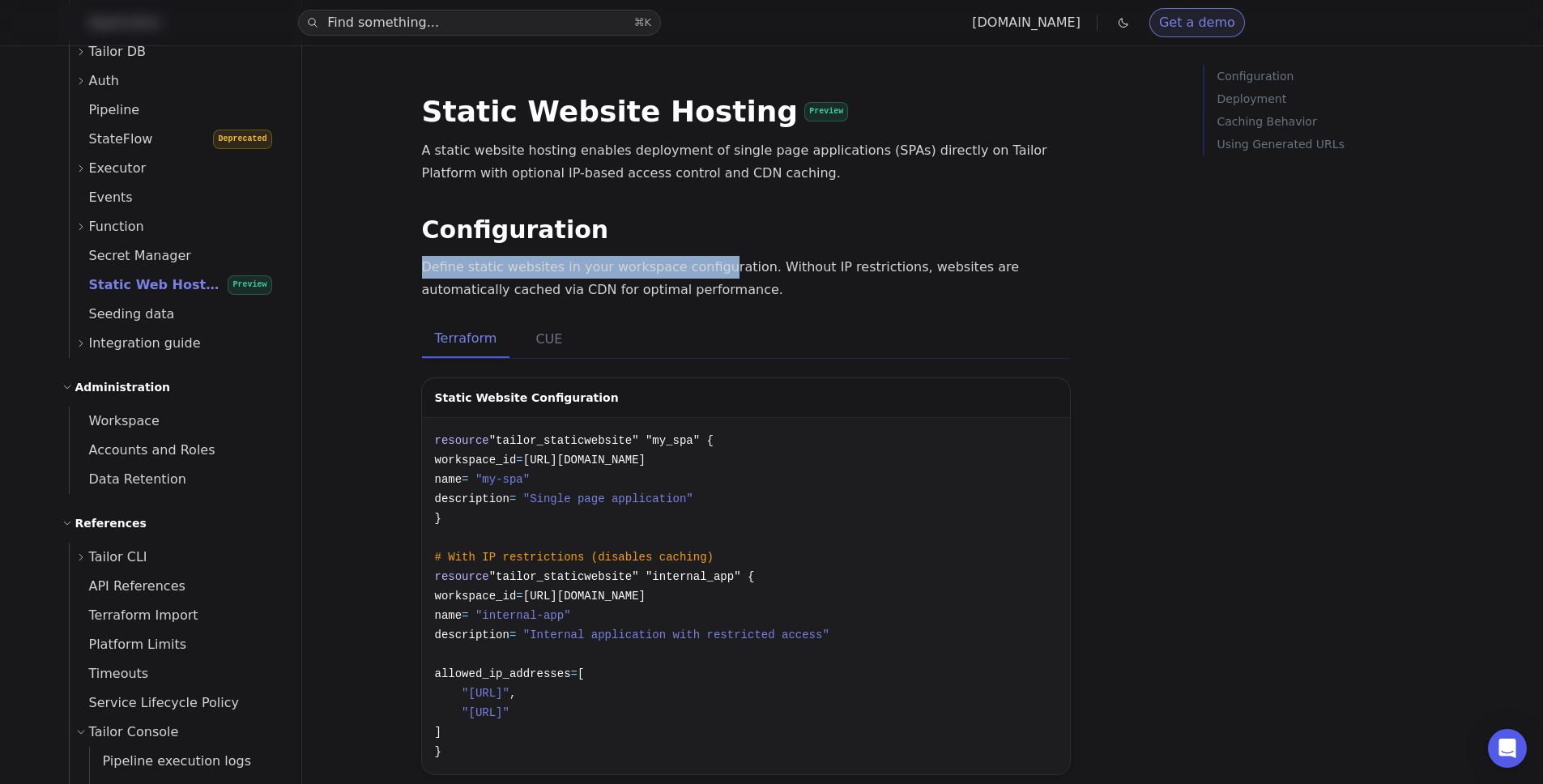
drag, startPoint x: 701, startPoint y: 262, endPoint x: 708, endPoint y: 276, distance: 15.7
click at [708, 276] on p "Define static websites in your workspace configuration. Without IP restrictions…" at bounding box center [746, 278] width 648 height 45
